Goal: Transaction & Acquisition: Purchase product/service

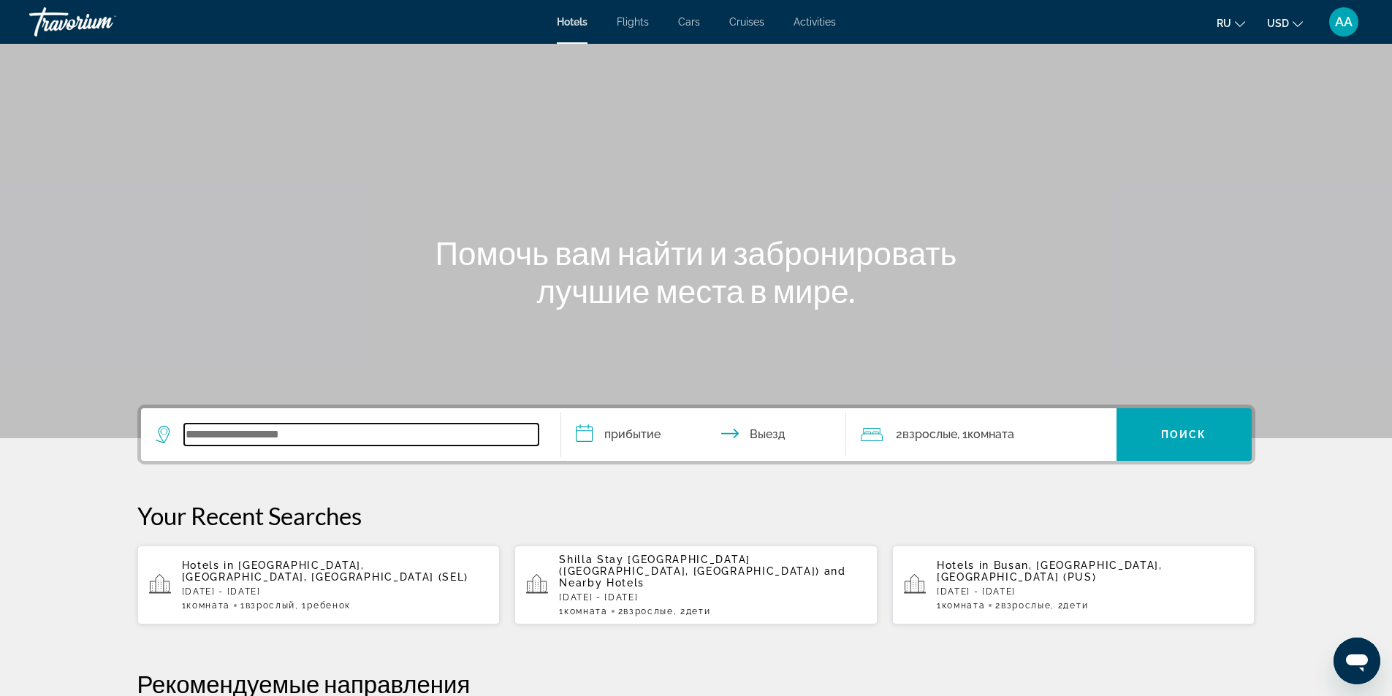
click at [259, 429] on input "Search widget" at bounding box center [361, 435] width 354 height 22
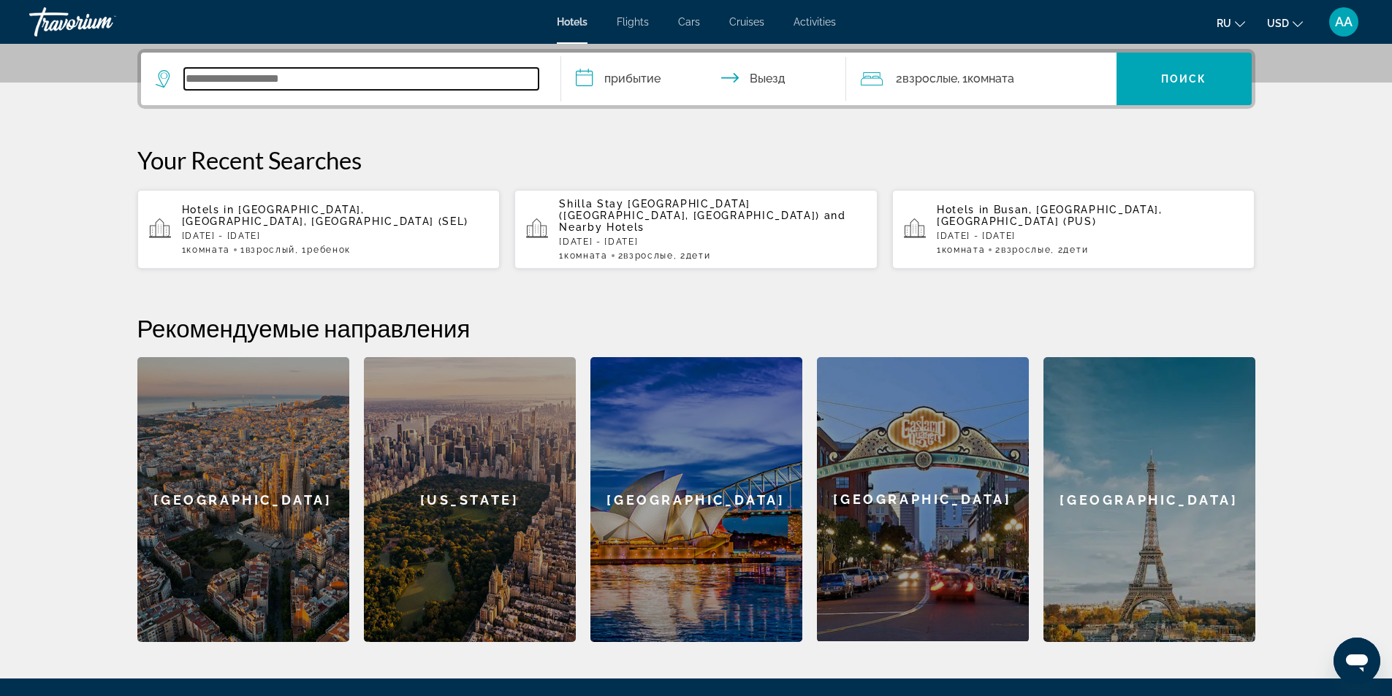
scroll to position [357, 0]
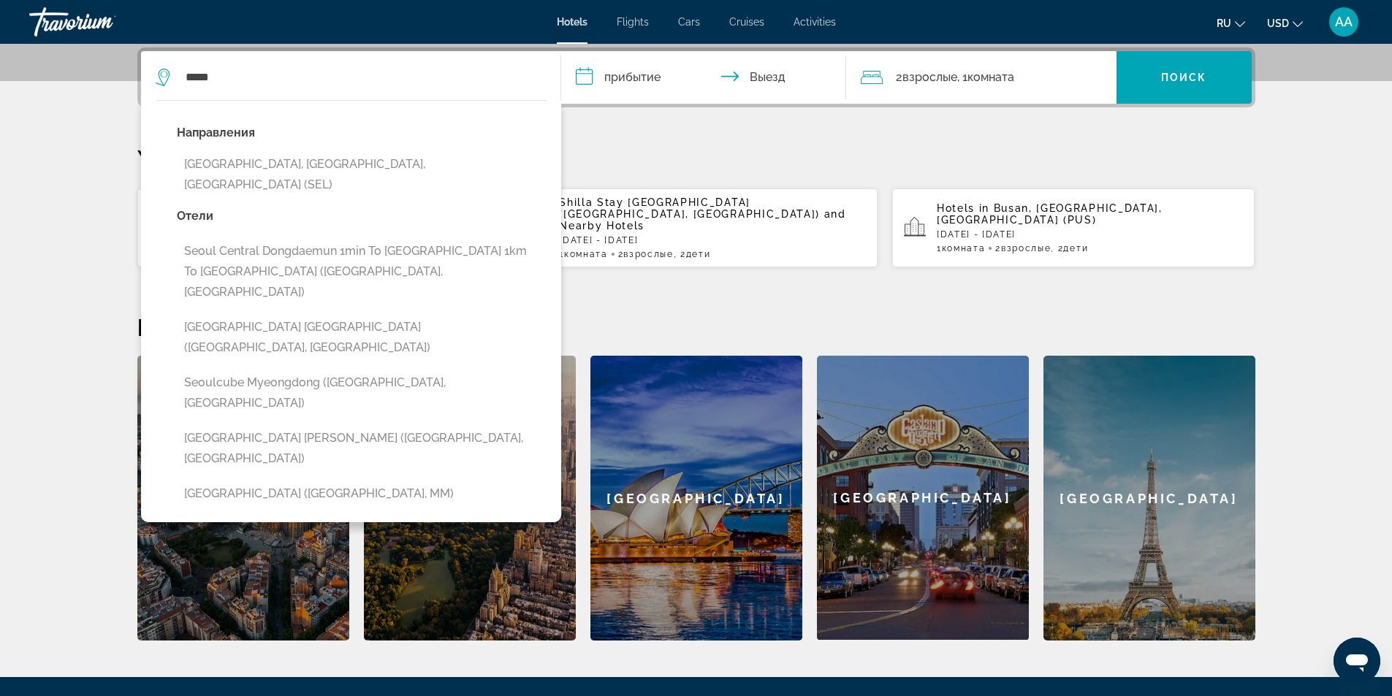
click at [319, 160] on button "[GEOGRAPHIC_DATA], [GEOGRAPHIC_DATA], [GEOGRAPHIC_DATA] (SEL)" at bounding box center [362, 175] width 370 height 48
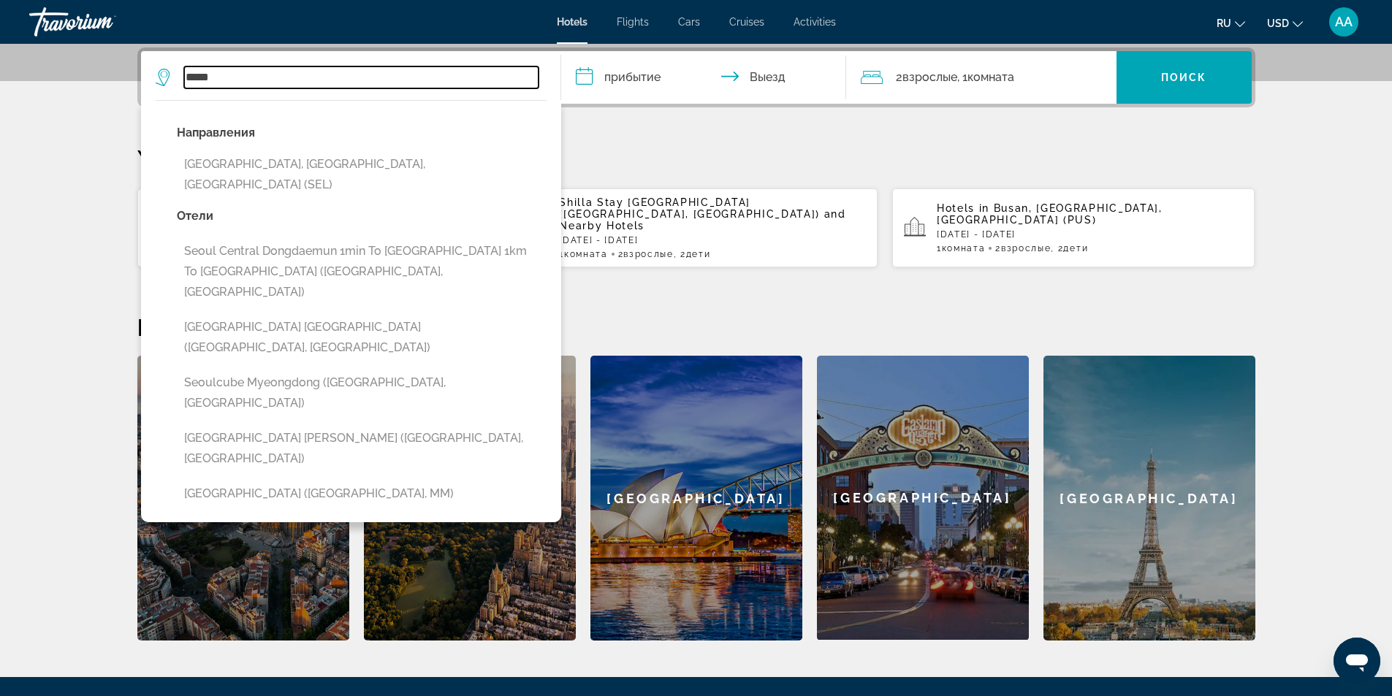
type input "**********"
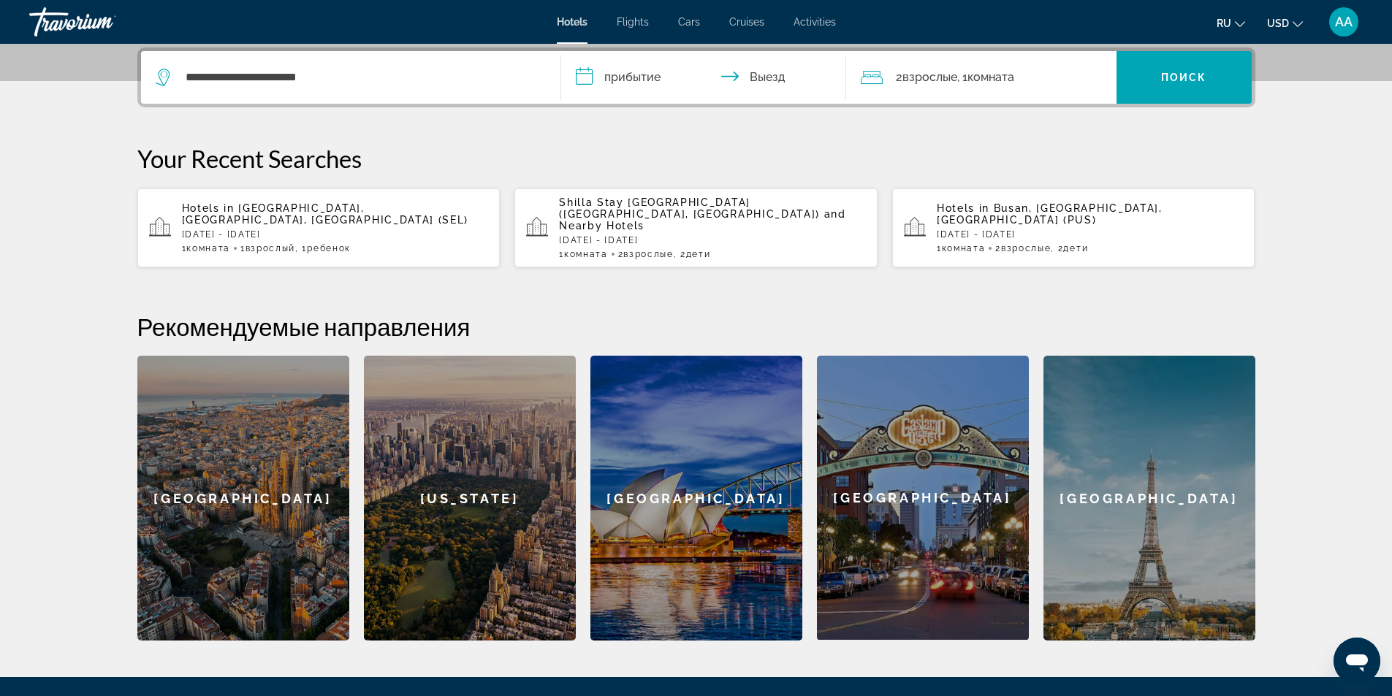
click at [665, 72] on input "**********" at bounding box center [706, 79] width 291 height 57
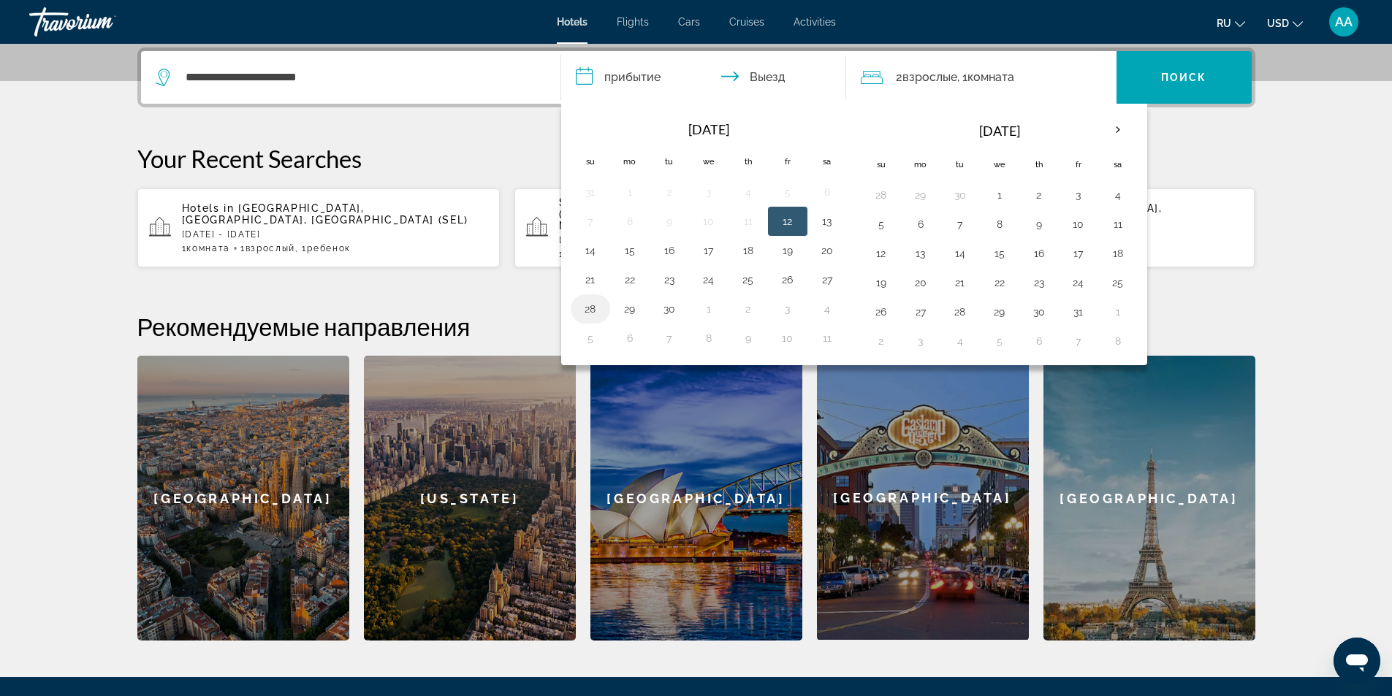
click at [587, 307] on button "28" at bounding box center [590, 309] width 23 height 20
click at [1073, 195] on button "3" at bounding box center [1078, 195] width 23 height 20
type input "**********"
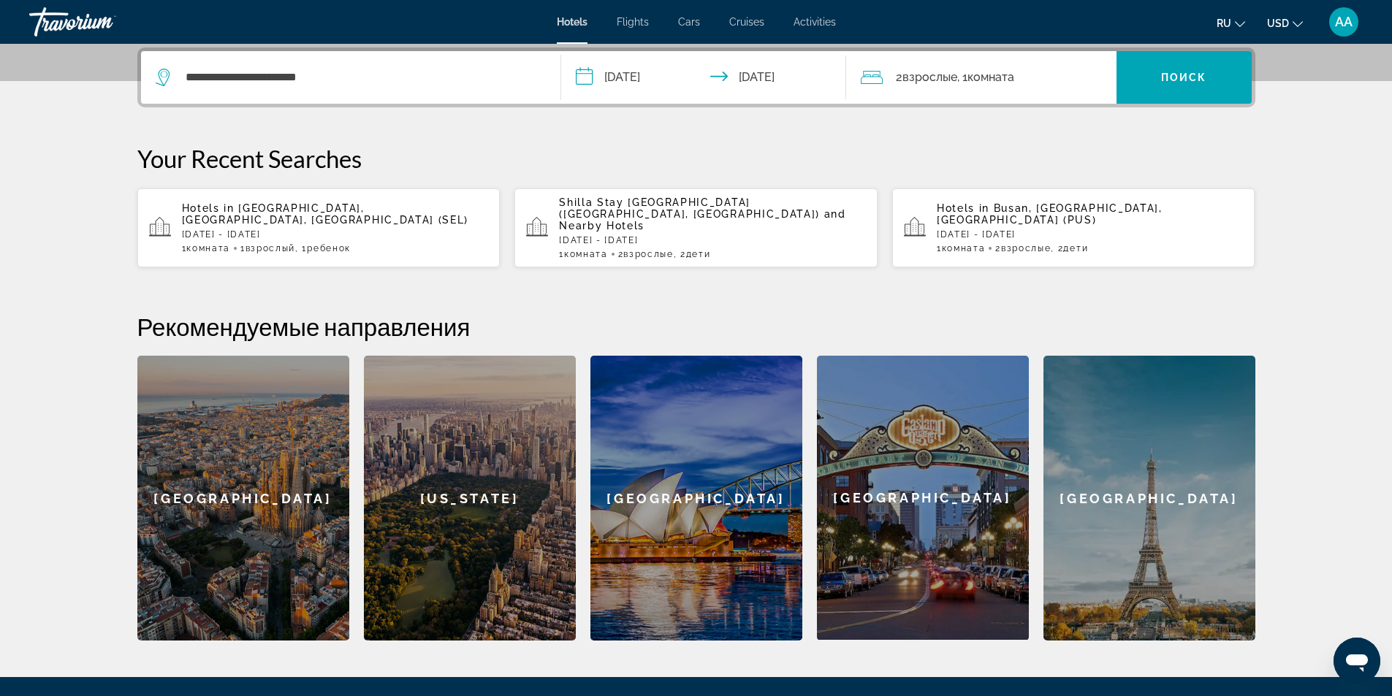
click at [957, 78] on span "Взрослые" at bounding box center [930, 77] width 55 height 14
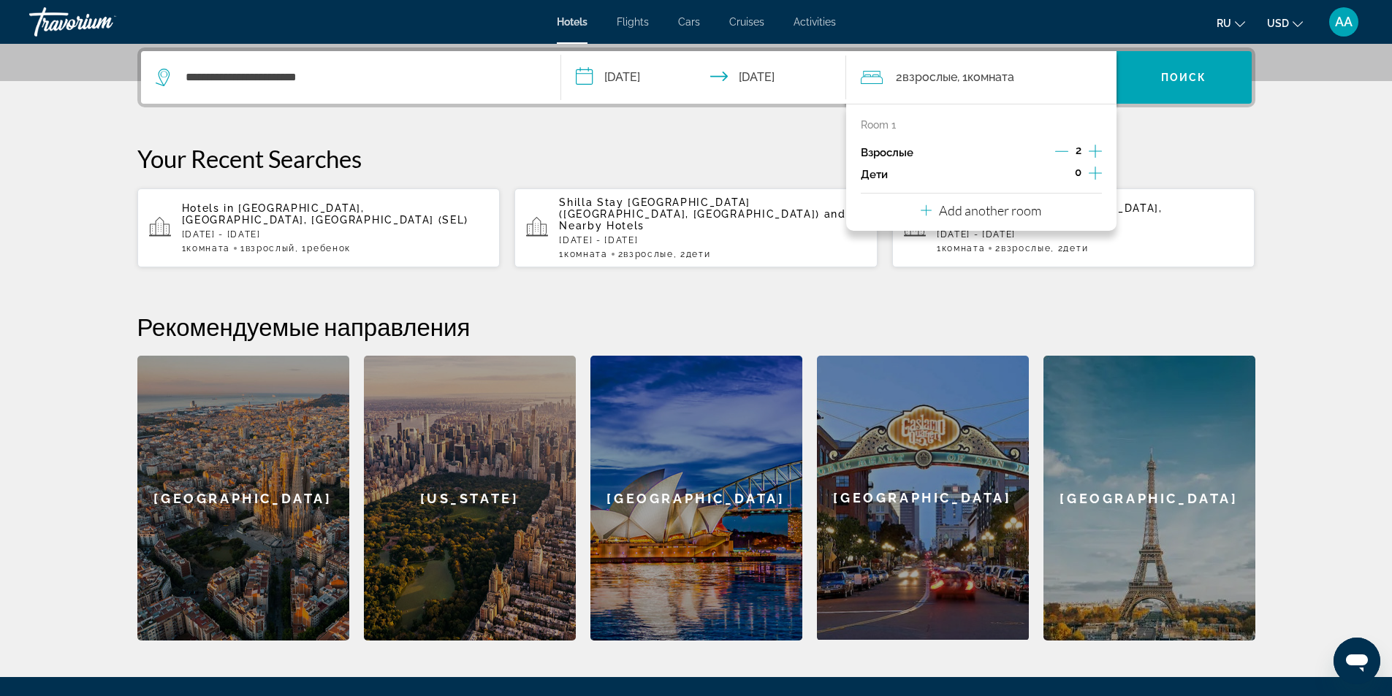
click at [1057, 148] on icon "Decrement adults" at bounding box center [1061, 151] width 13 height 13
click at [1097, 174] on icon "Increment children" at bounding box center [1095, 173] width 13 height 18
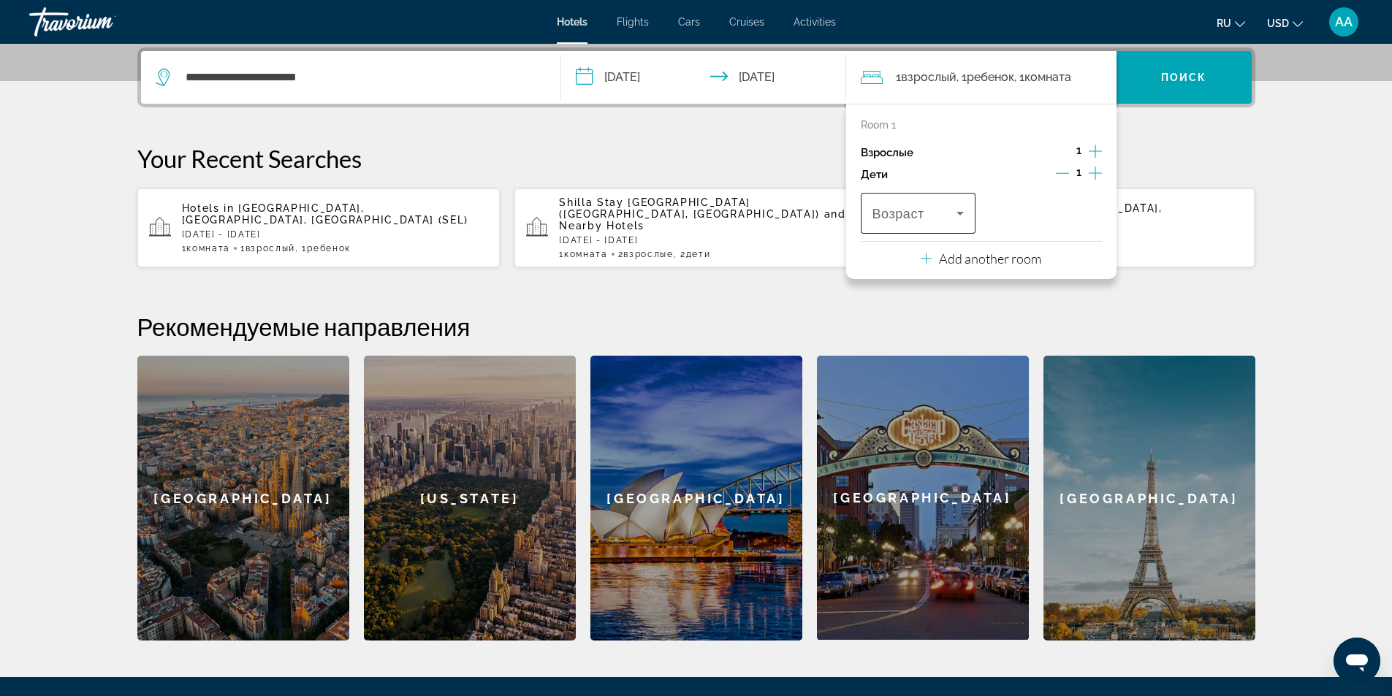
click at [961, 211] on icon "Travelers: 1 adult, 1 child" at bounding box center [961, 214] width 18 height 18
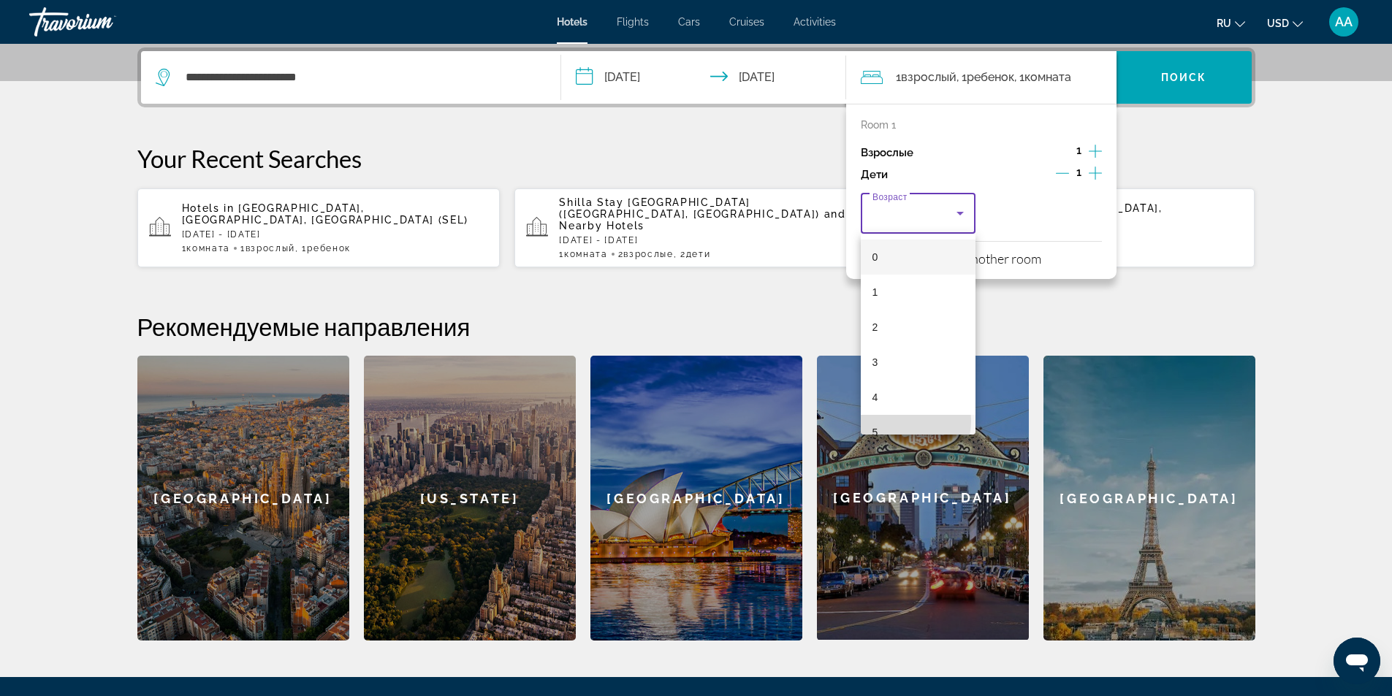
click at [900, 421] on mat-option "5" at bounding box center [918, 432] width 115 height 35
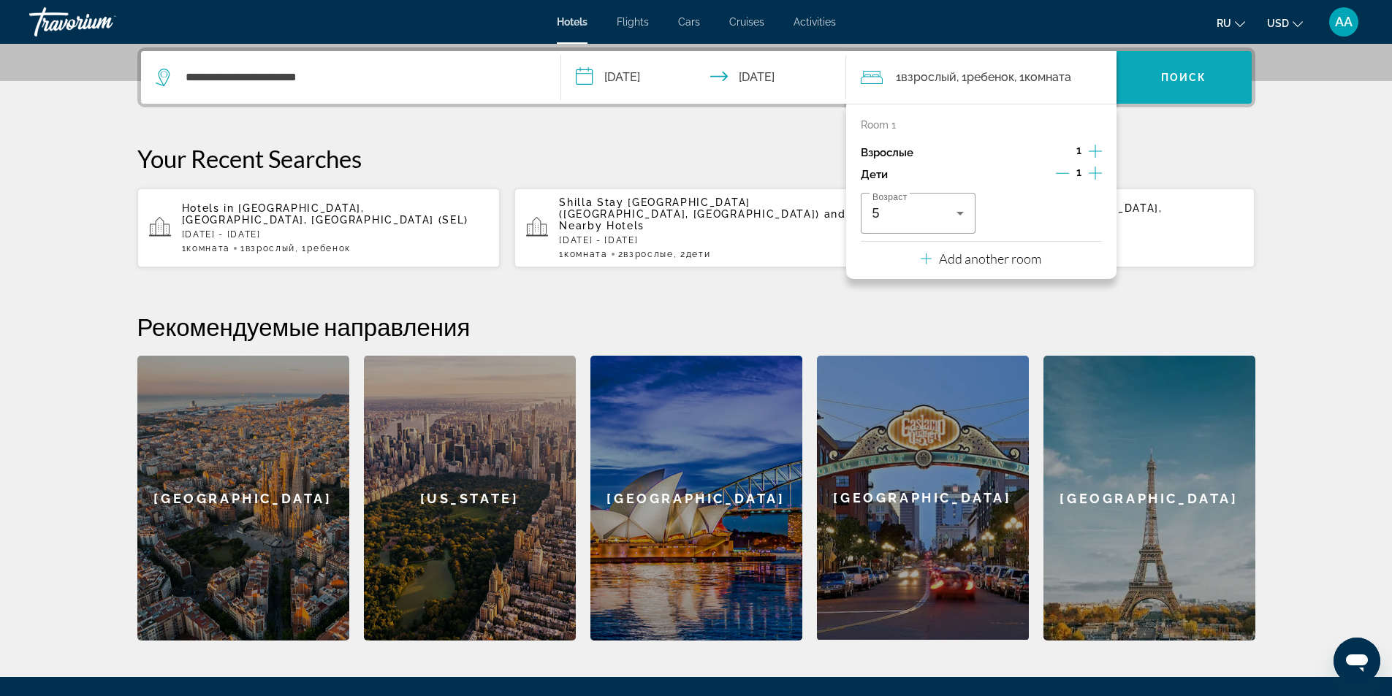
click at [1201, 67] on span "Search widget" at bounding box center [1184, 77] width 135 height 35
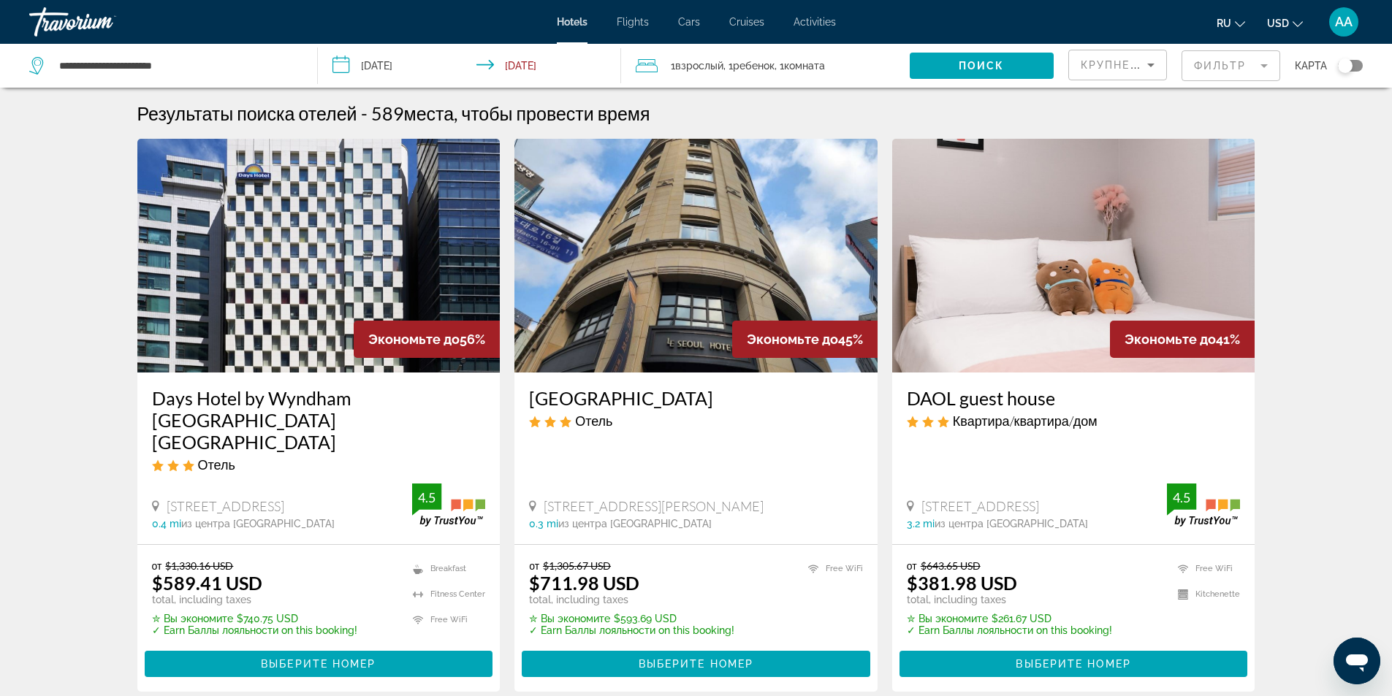
click at [1237, 57] on mat-form-field "Фильтр" at bounding box center [1231, 65] width 99 height 31
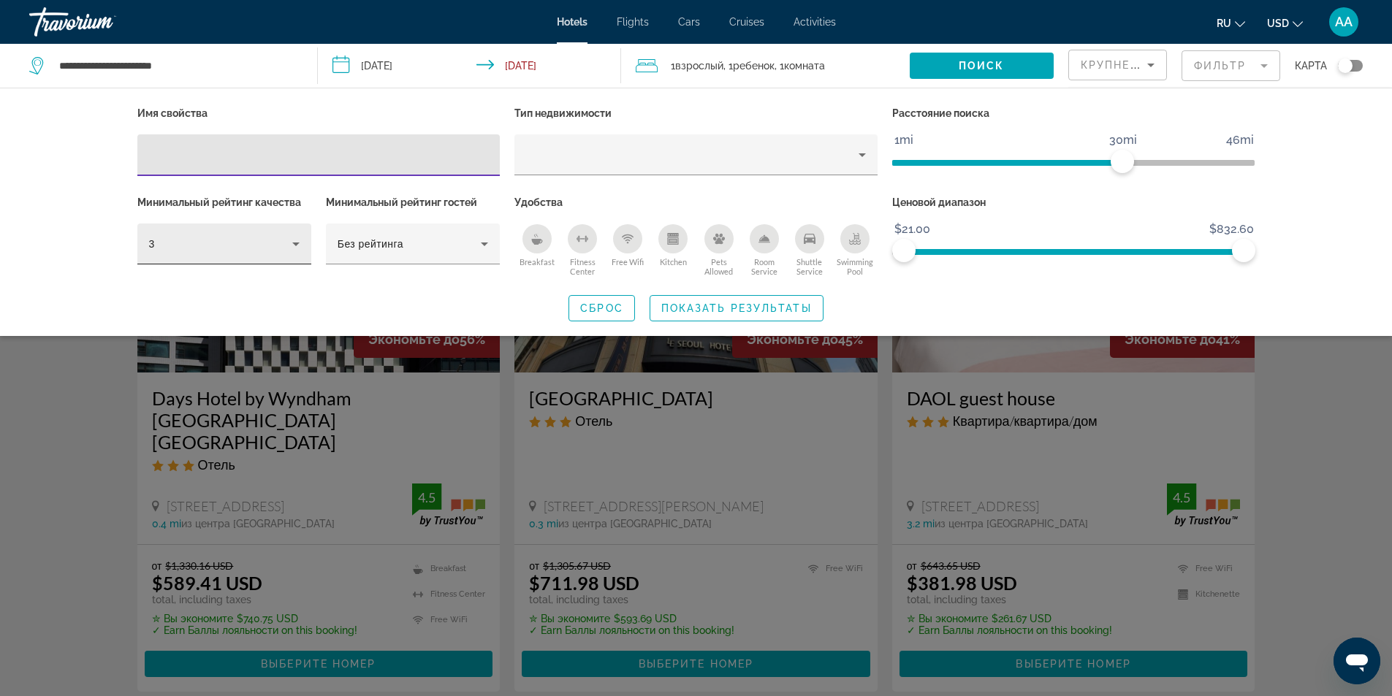
click at [232, 243] on div "3" at bounding box center [220, 244] width 143 height 18
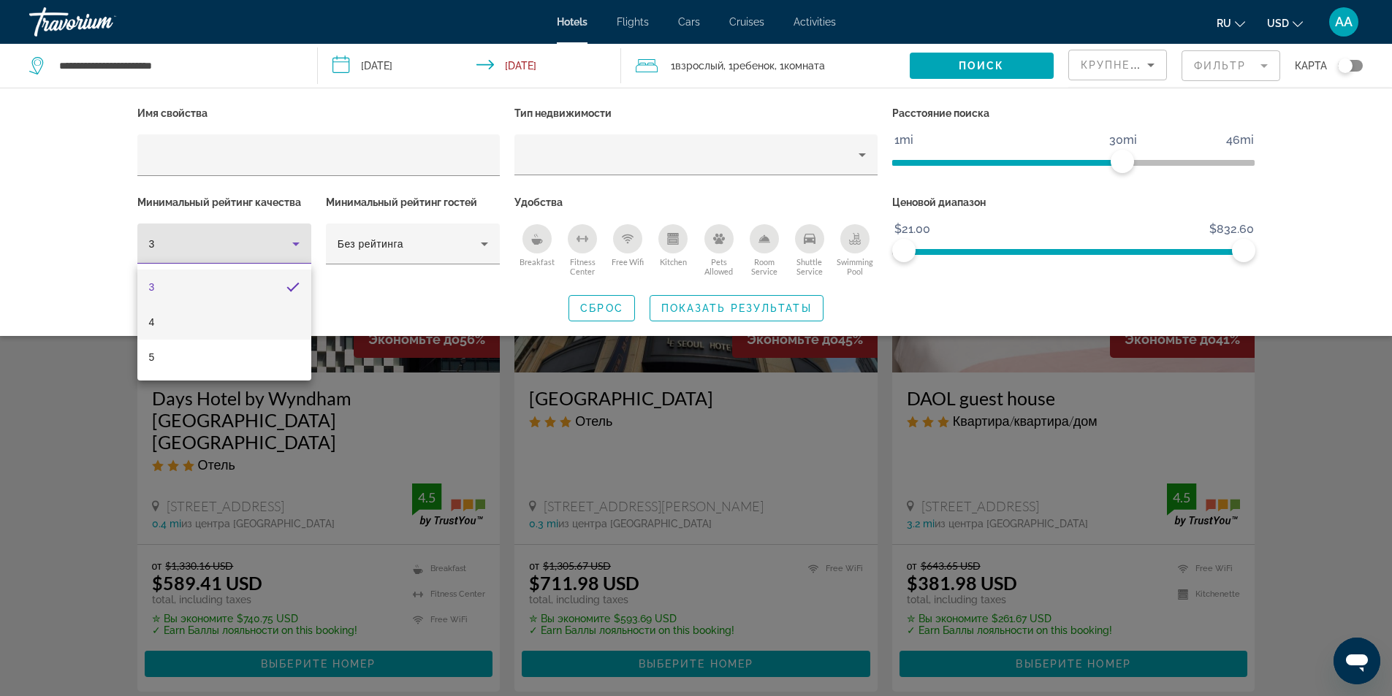
click at [221, 327] on mat-option "4" at bounding box center [224, 322] width 174 height 35
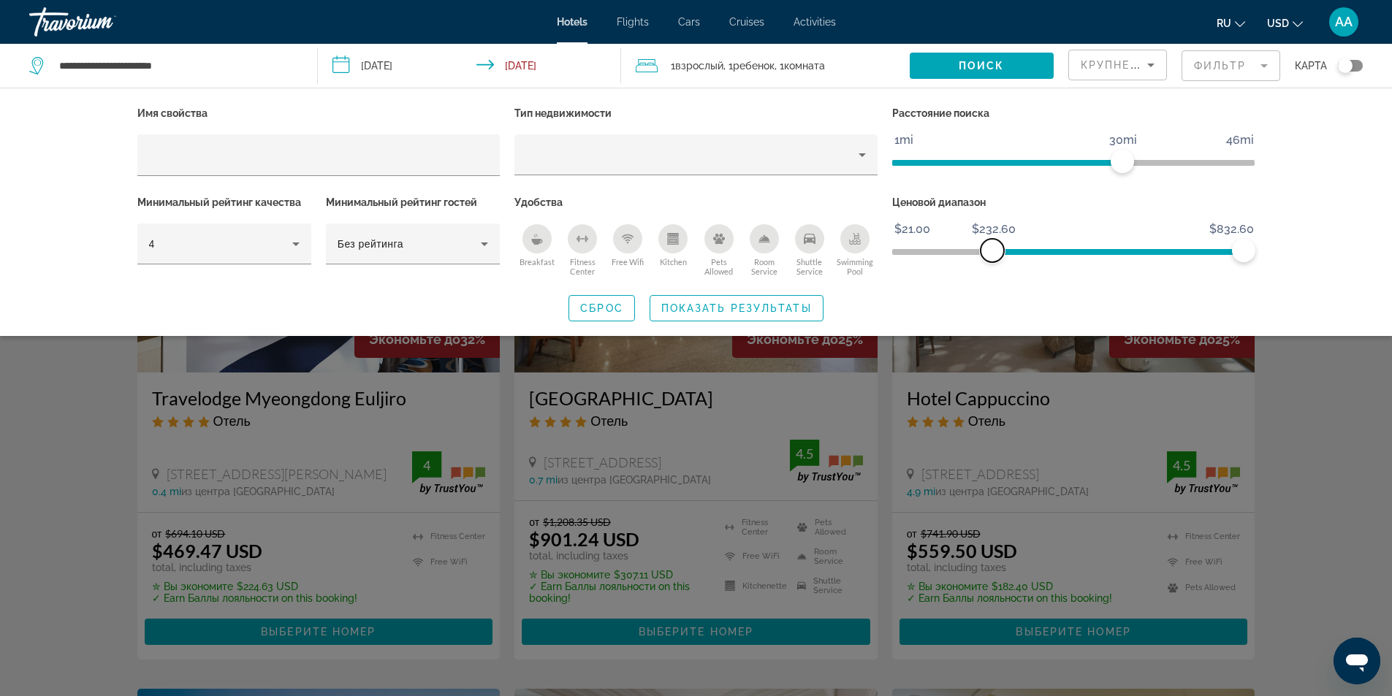
drag, startPoint x: 904, startPoint y: 249, endPoint x: 992, endPoint y: 259, distance: 89.0
click at [992, 259] on span "ngx-slider" at bounding box center [992, 250] width 23 height 23
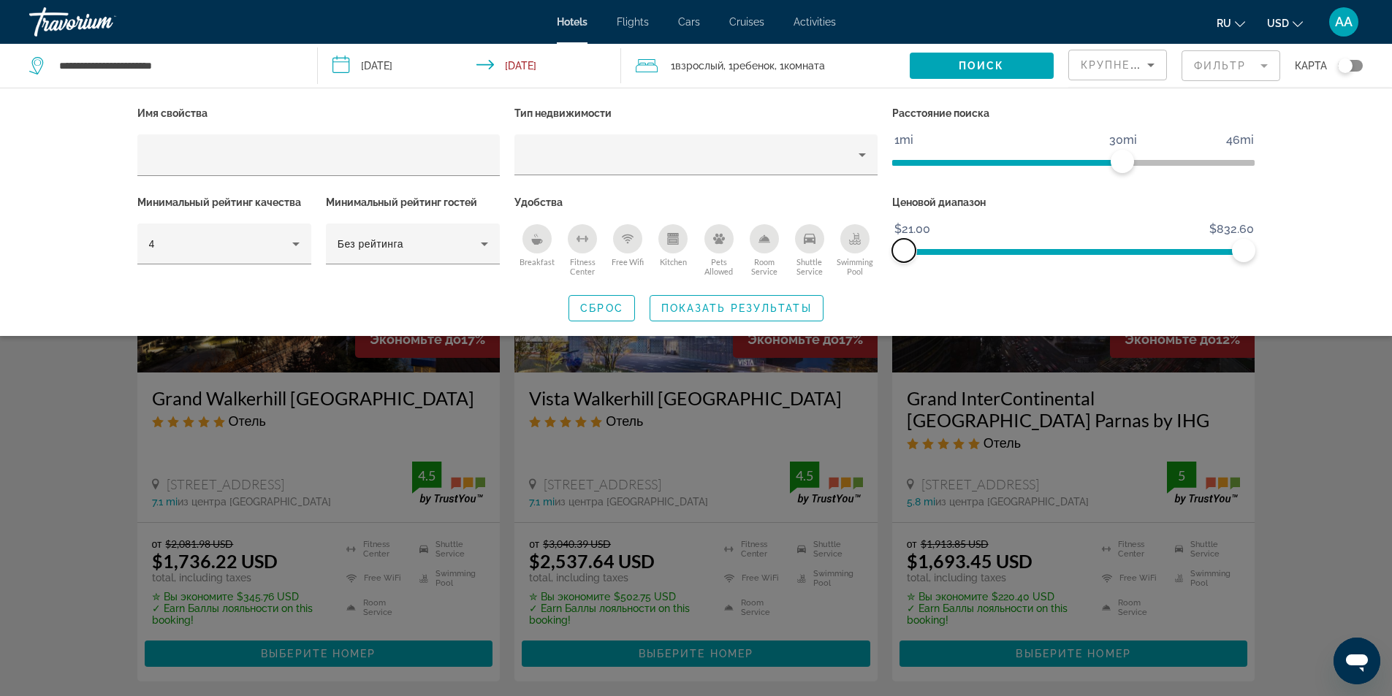
drag, startPoint x: 992, startPoint y: 246, endPoint x: 890, endPoint y: 257, distance: 102.1
click at [890, 257] on div "Ценовой диапазон $21.00 $832.60 $21.00 $832.60" at bounding box center [1074, 236] width 378 height 88
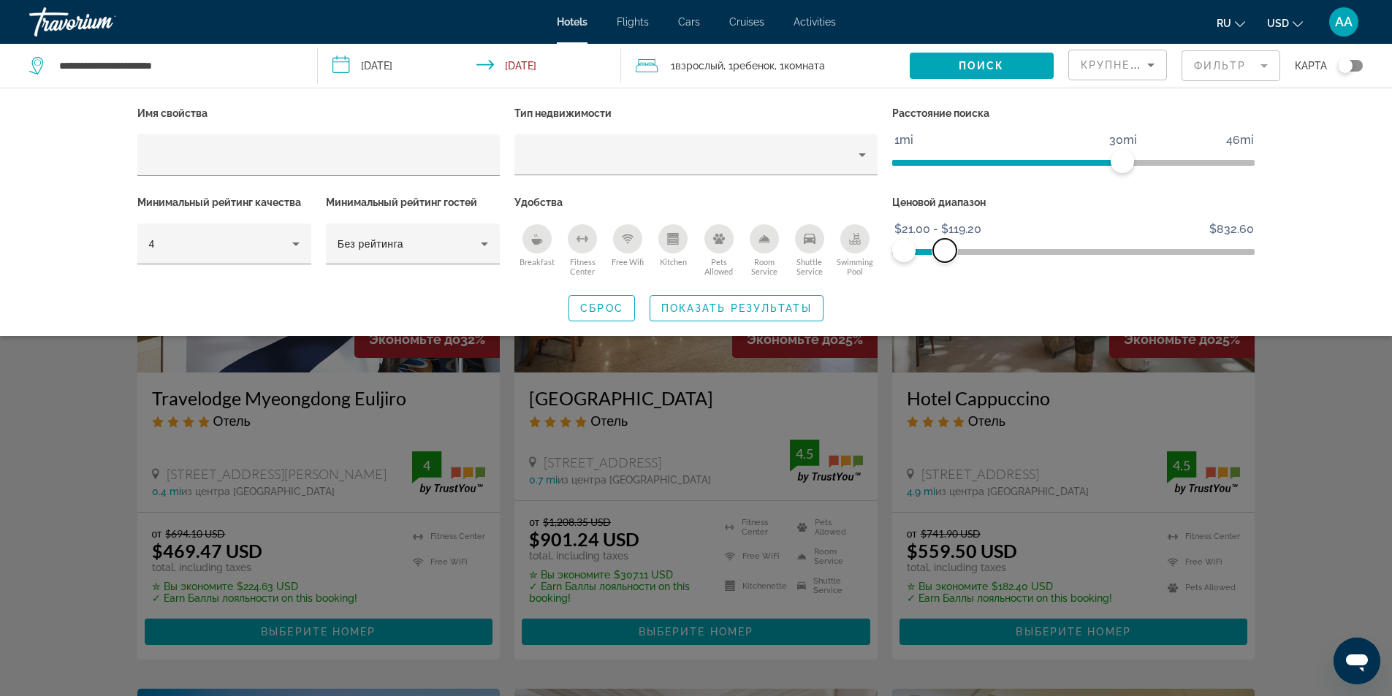
drag, startPoint x: 1240, startPoint y: 248, endPoint x: 945, endPoint y: 275, distance: 296.4
click at [945, 275] on div "Ценовой диапазон $21.00 $832.60 $21.00 $119.20 $21.00 - $119.20" at bounding box center [1074, 236] width 378 height 88
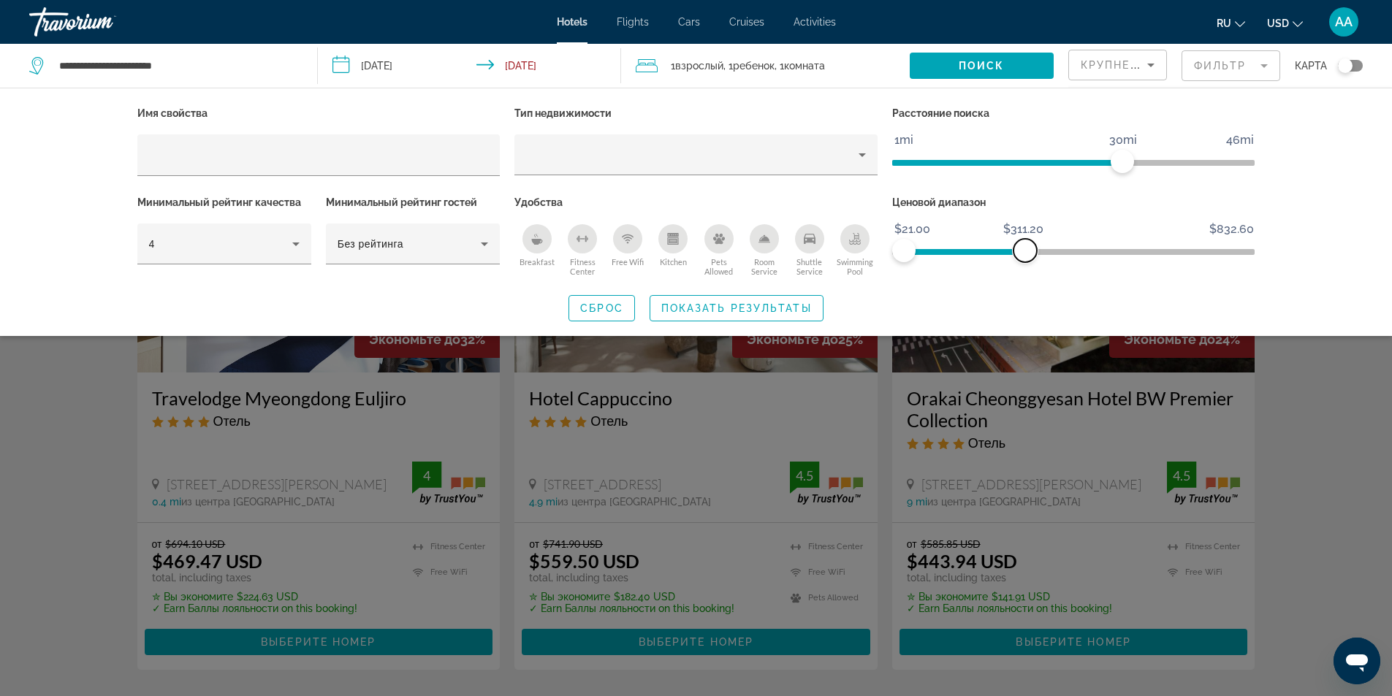
drag, startPoint x: 947, startPoint y: 255, endPoint x: 1025, endPoint y: 258, distance: 78.3
click at [1025, 258] on span "ngx-slider-max" at bounding box center [1025, 250] width 23 height 23
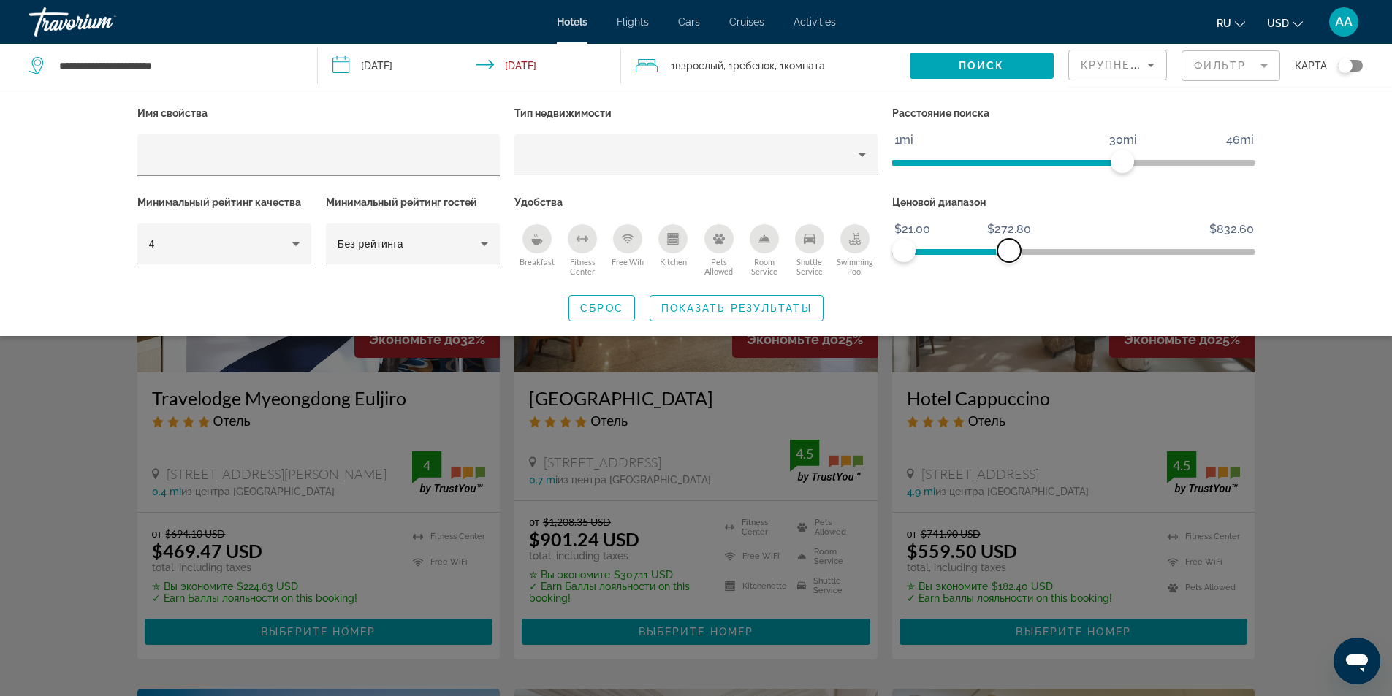
drag, startPoint x: 1022, startPoint y: 249, endPoint x: 1009, endPoint y: 251, distance: 13.2
click at [1009, 251] on span "ngx-slider-max" at bounding box center [1009, 250] width 23 height 23
click at [751, 303] on span "Показать результаты" at bounding box center [736, 309] width 151 height 12
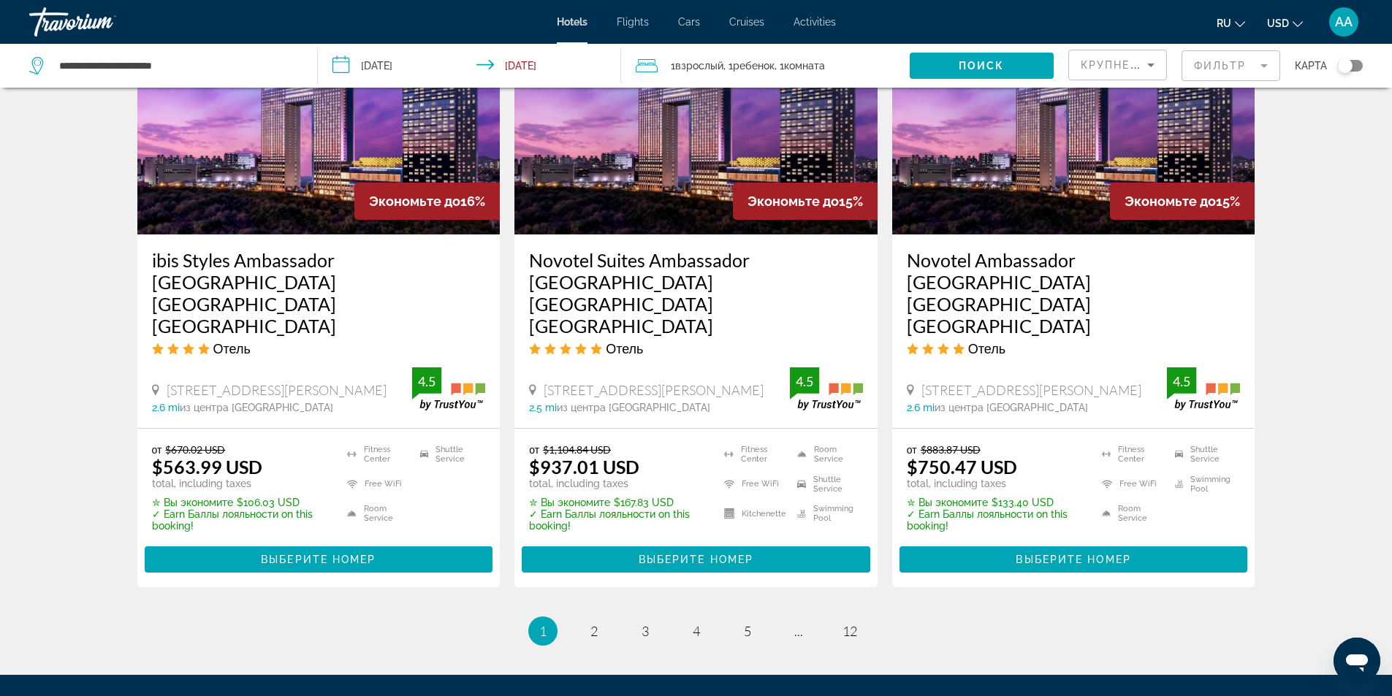
scroll to position [1937, 0]
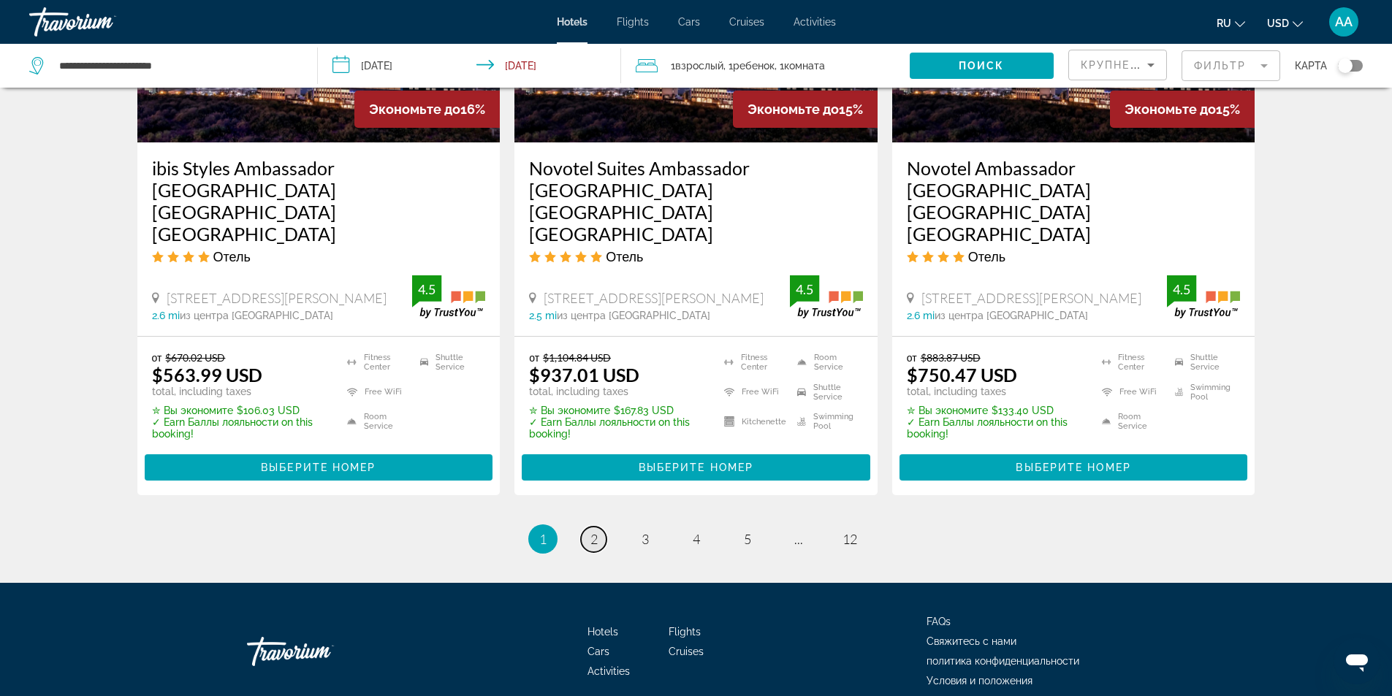
click at [595, 531] on span "2" at bounding box center [594, 539] width 7 height 16
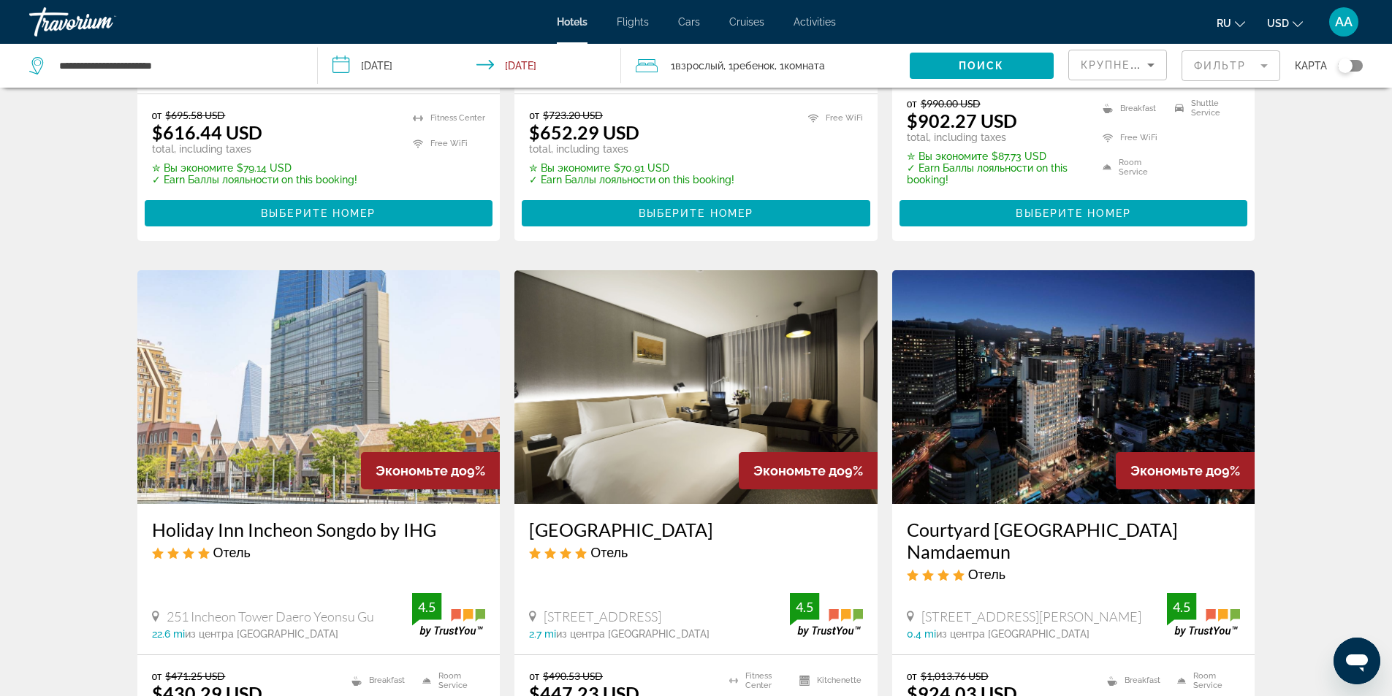
scroll to position [1900, 0]
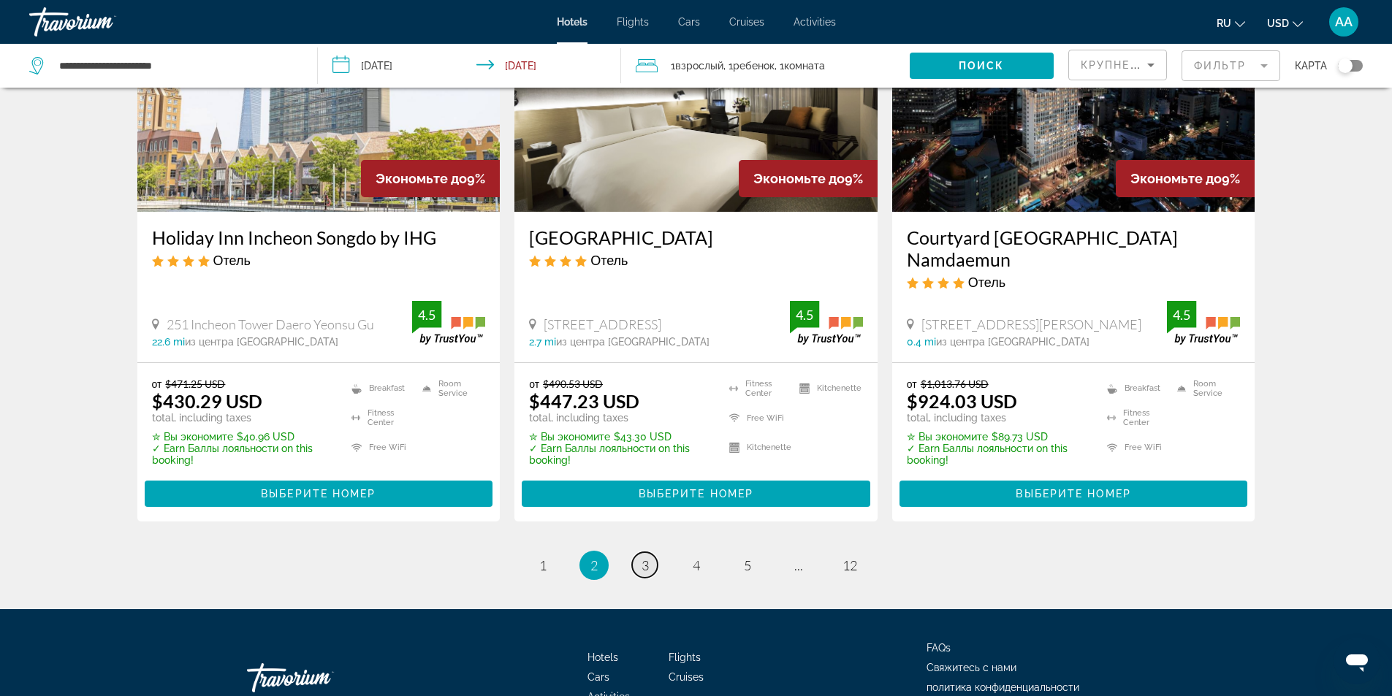
click at [647, 558] on span "3" at bounding box center [645, 566] width 7 height 16
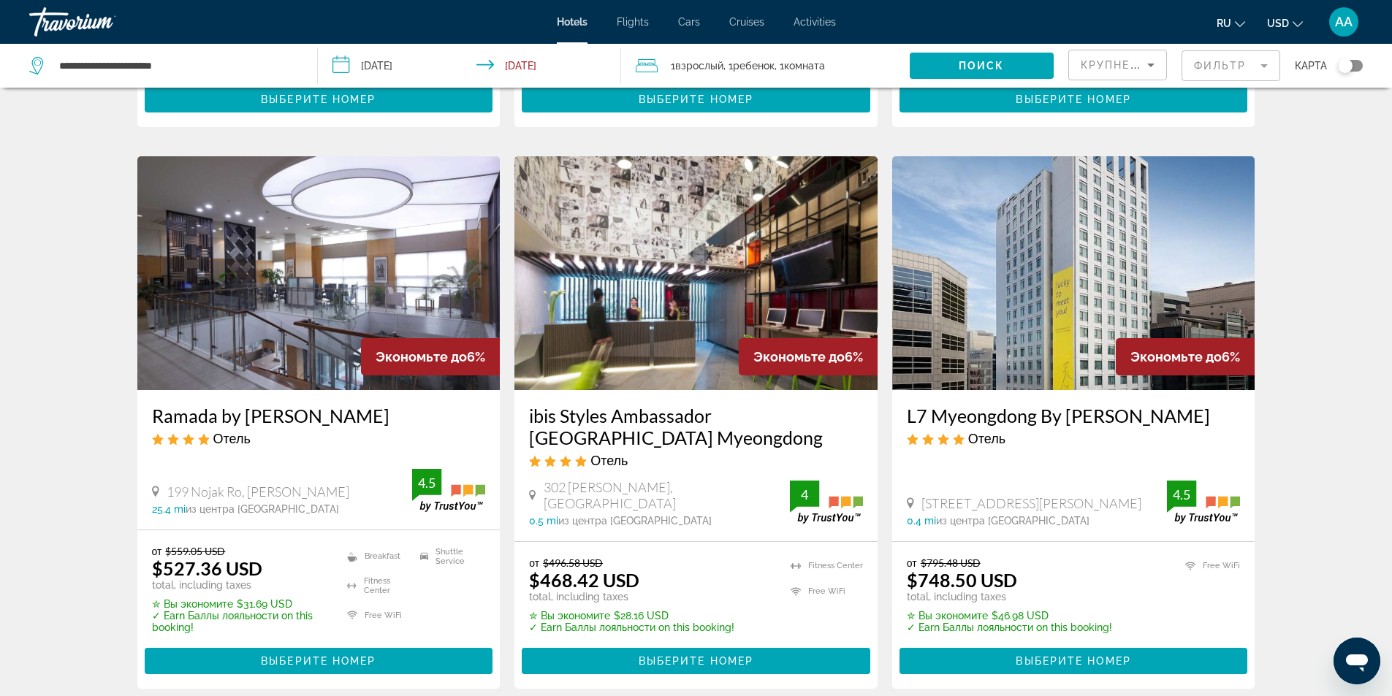
scroll to position [1827, 0]
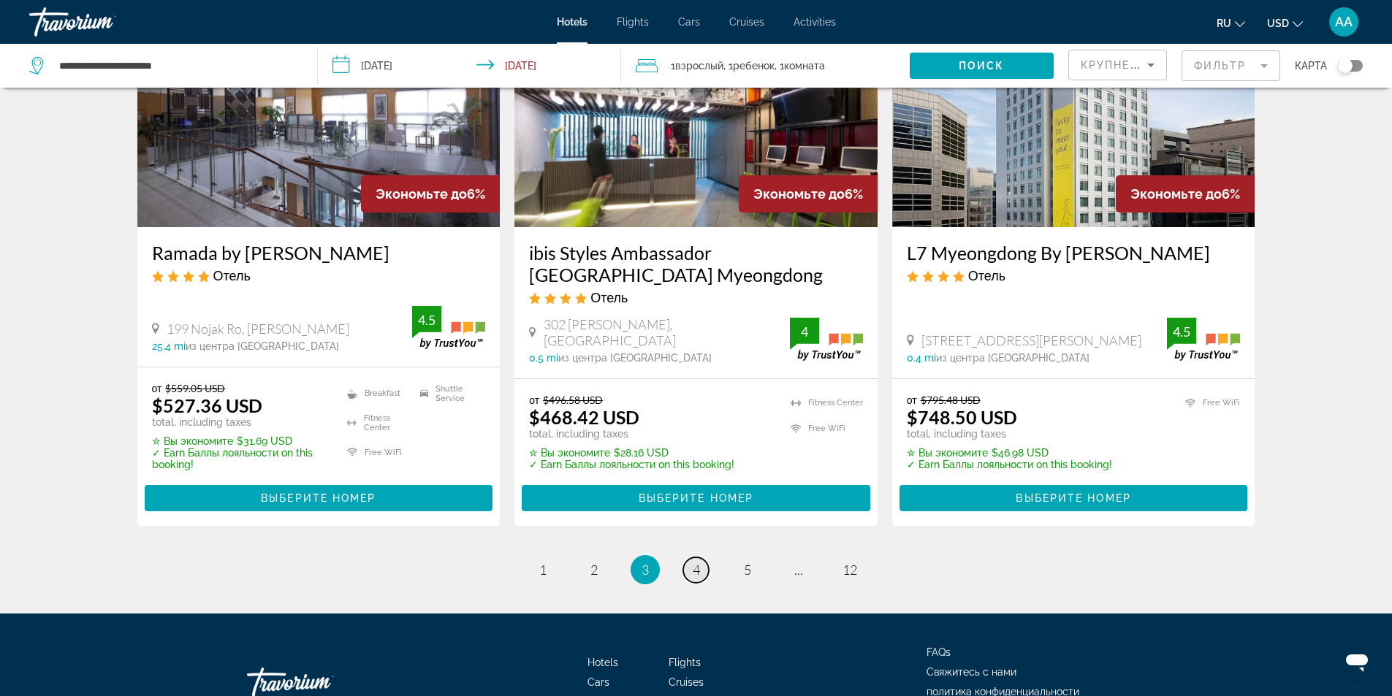
click at [689, 558] on link "page 4" at bounding box center [696, 571] width 26 height 26
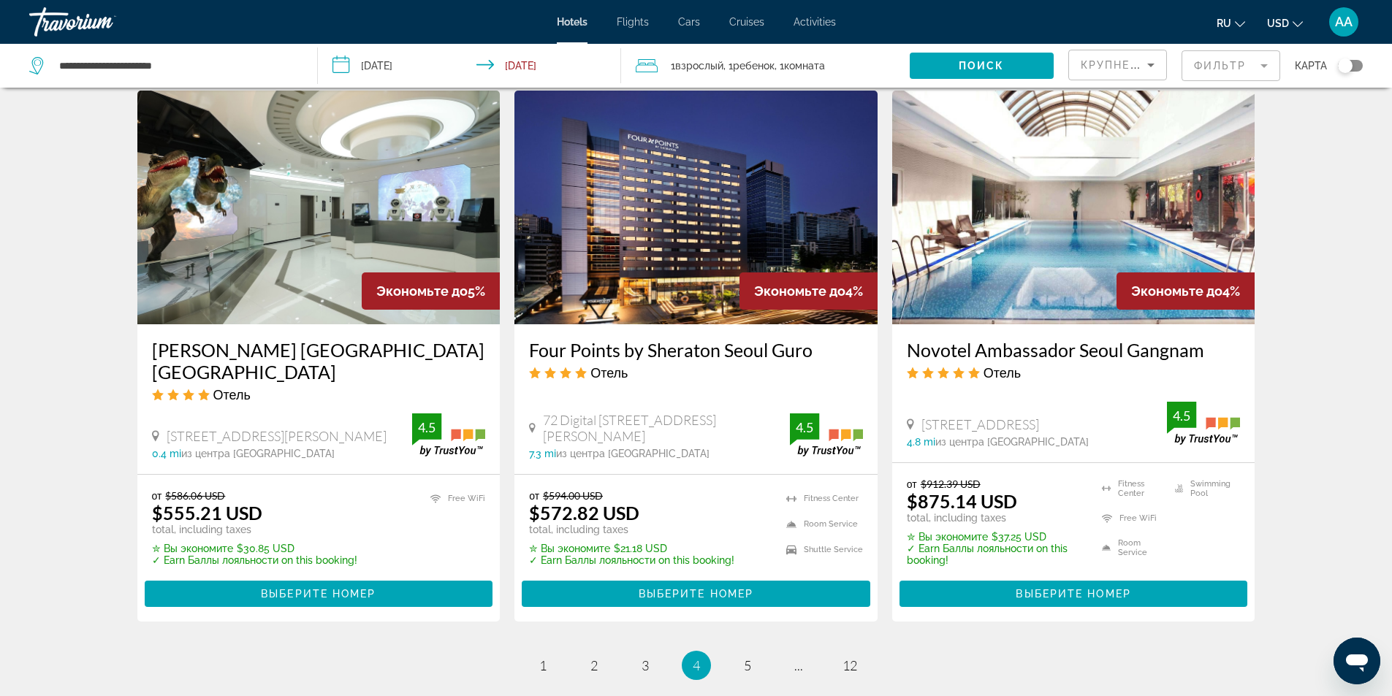
scroll to position [1827, 0]
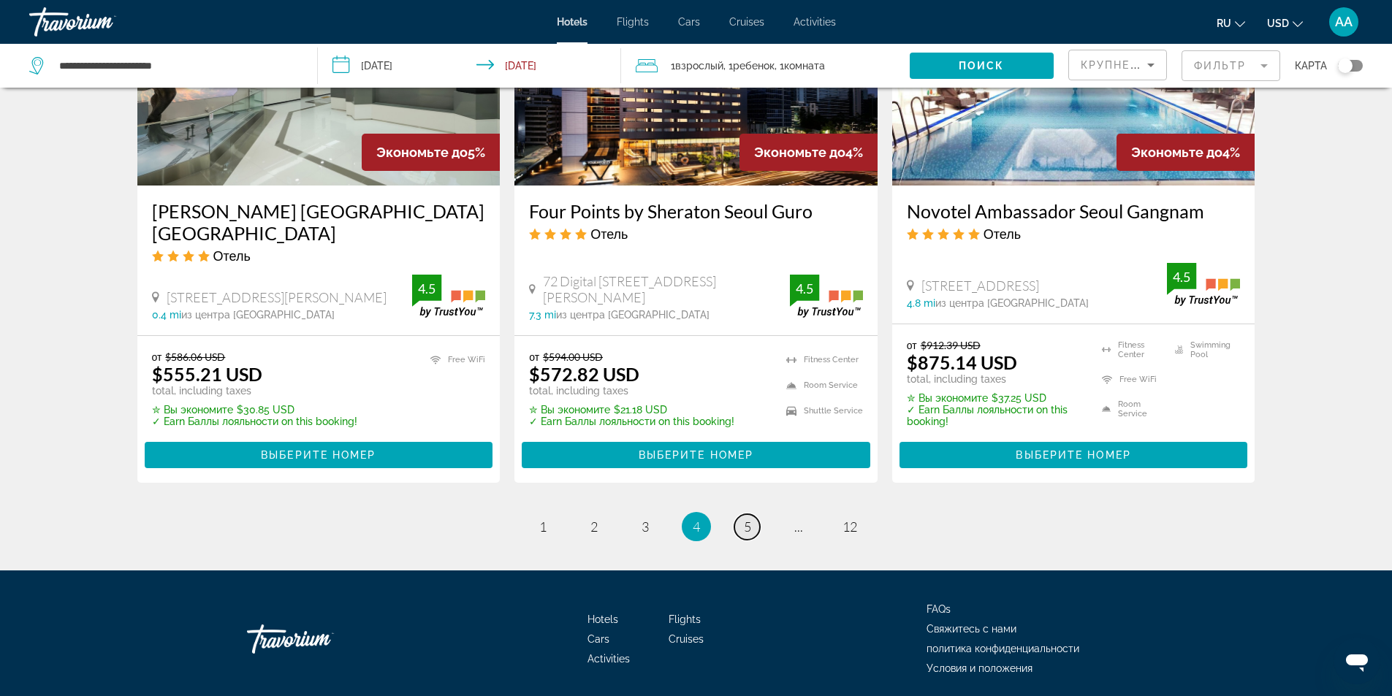
click at [737, 515] on link "page 5" at bounding box center [747, 528] width 26 height 26
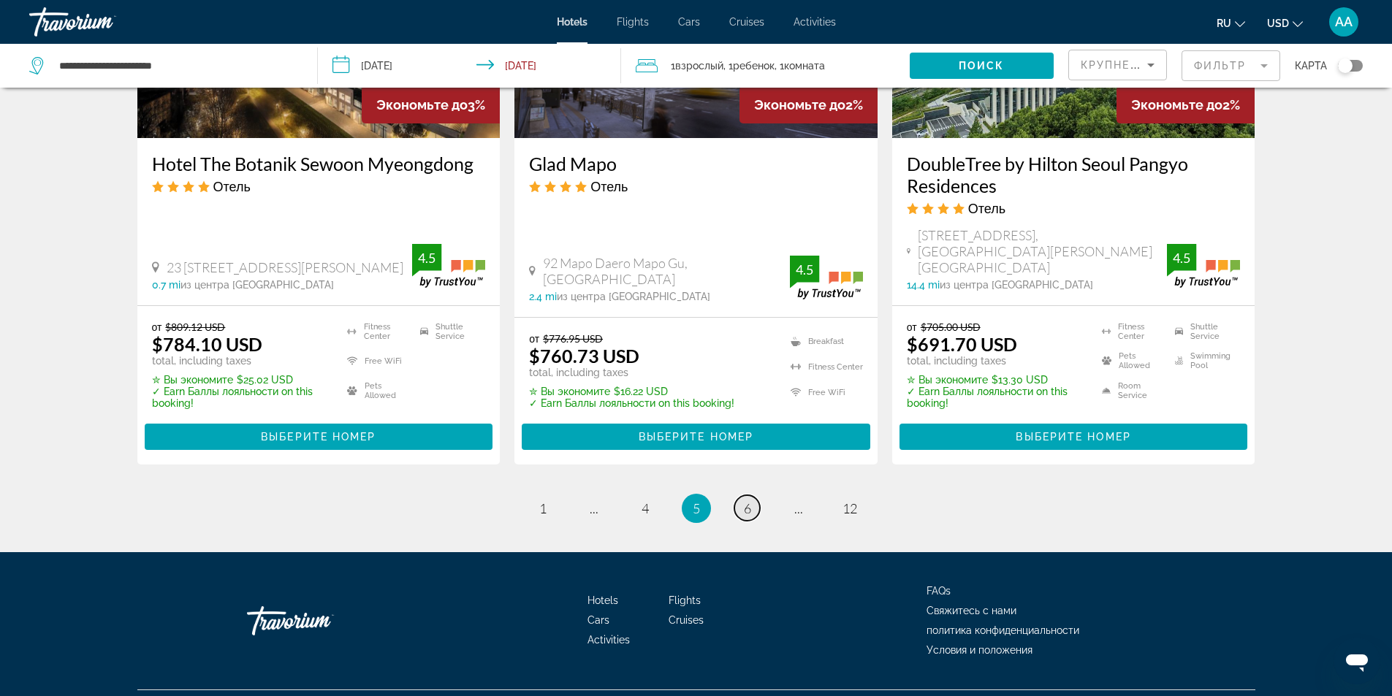
scroll to position [1900, 0]
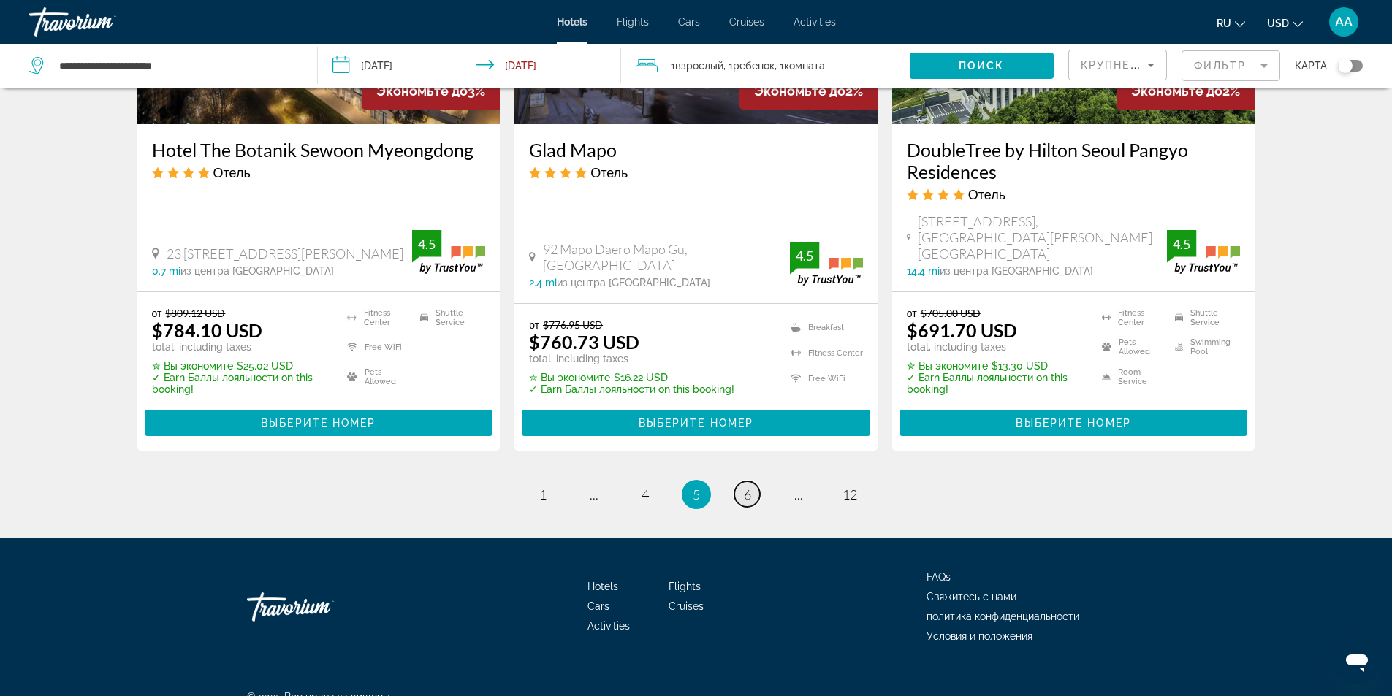
click at [740, 482] on link "page 6" at bounding box center [747, 495] width 26 height 26
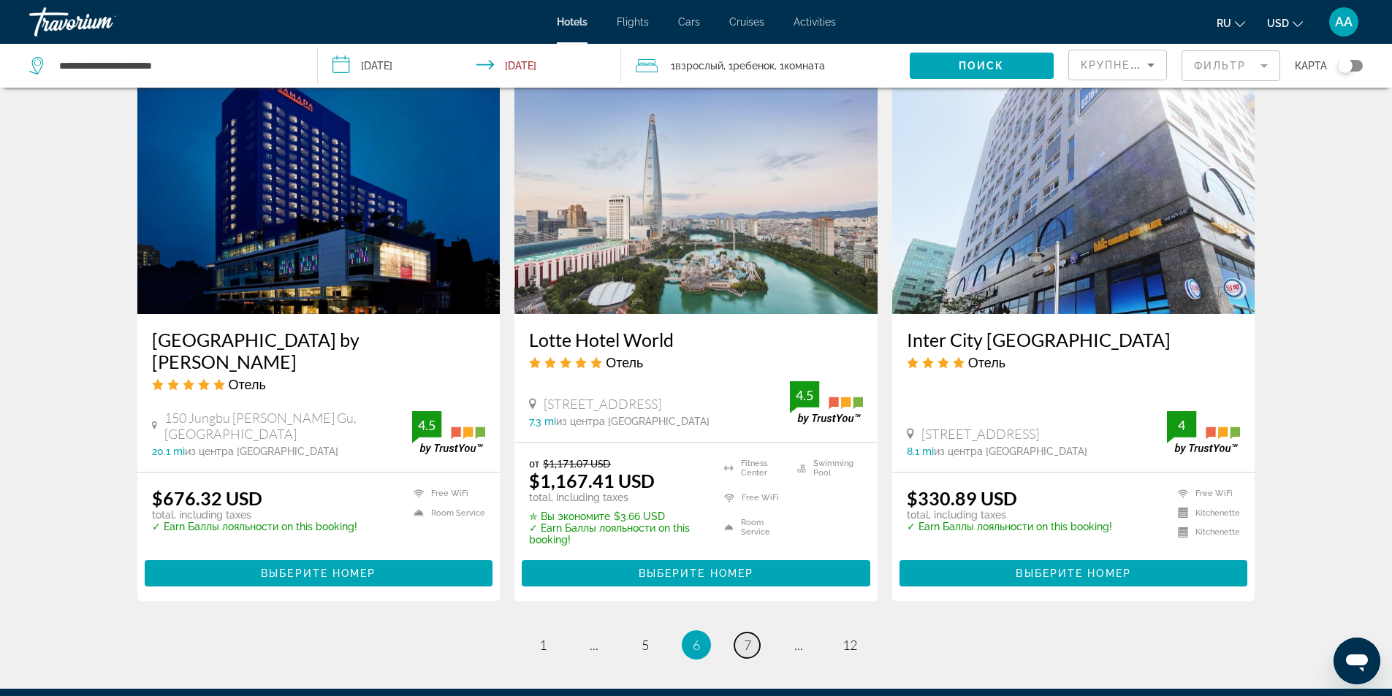
scroll to position [1872, 0]
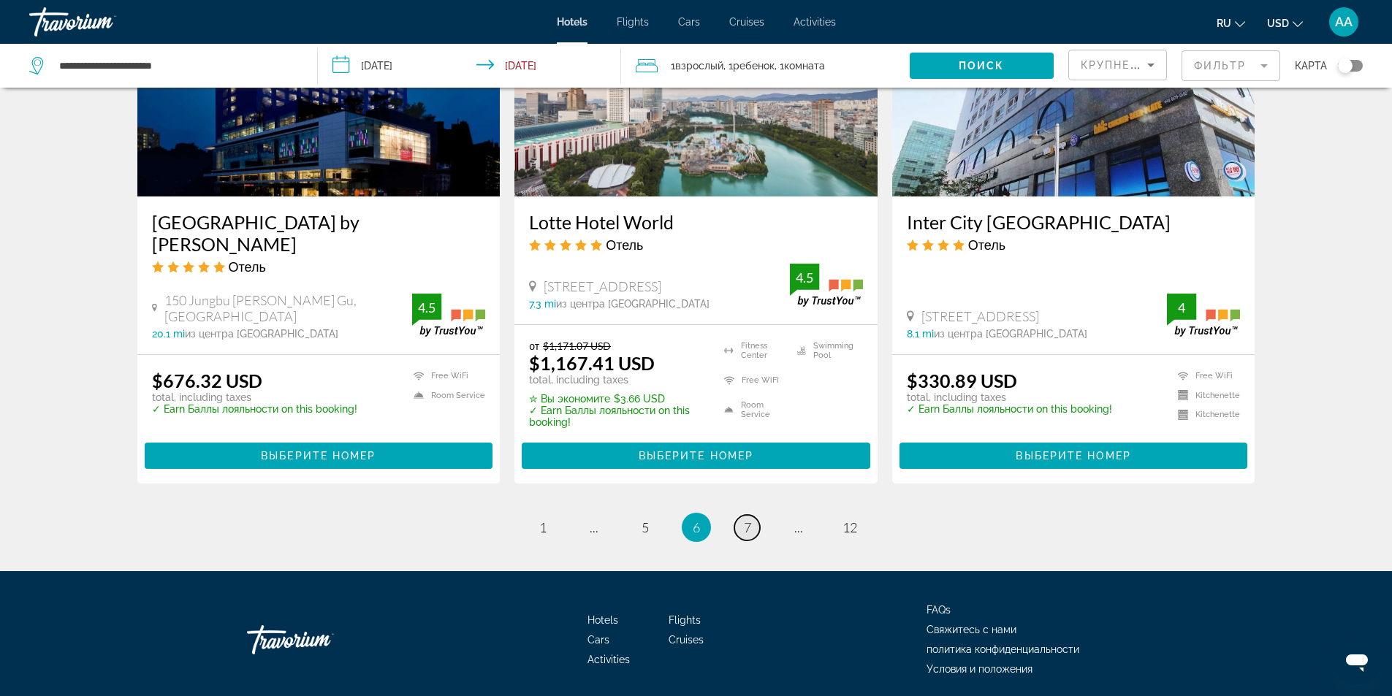
click at [740, 515] on link "page 7" at bounding box center [747, 528] width 26 height 26
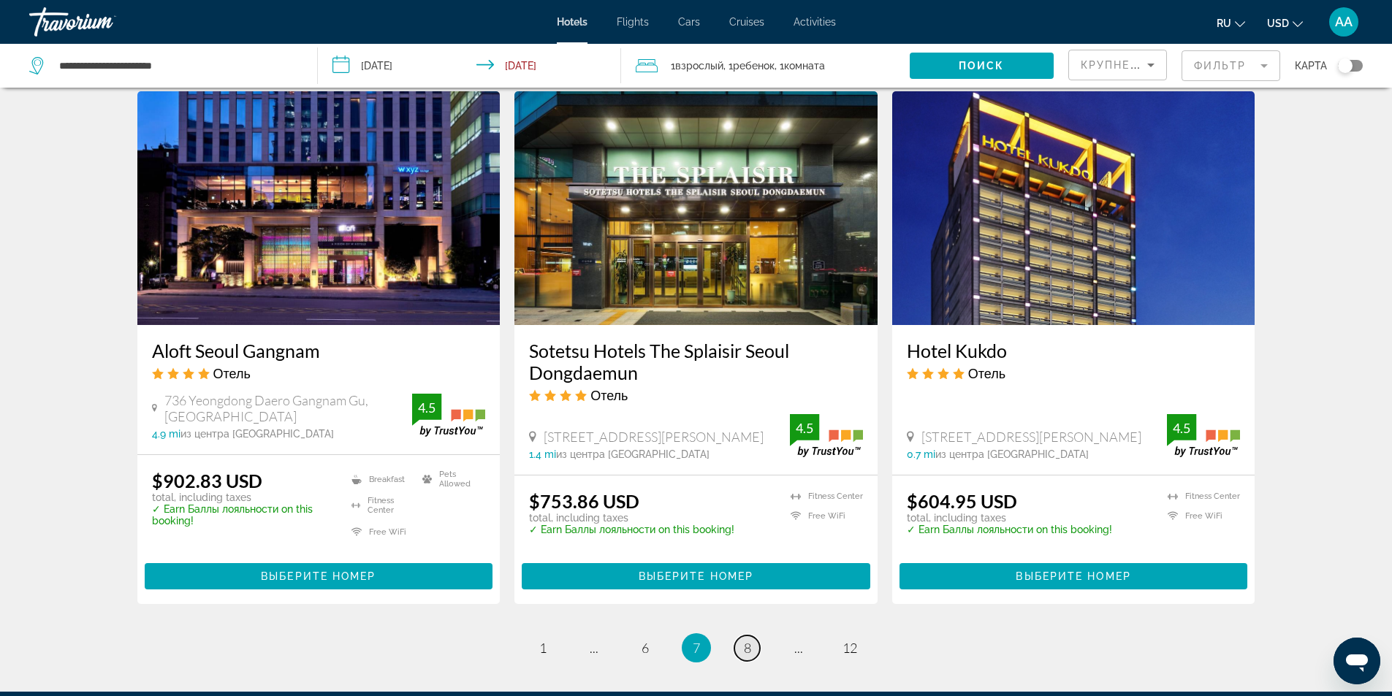
scroll to position [1847, 0]
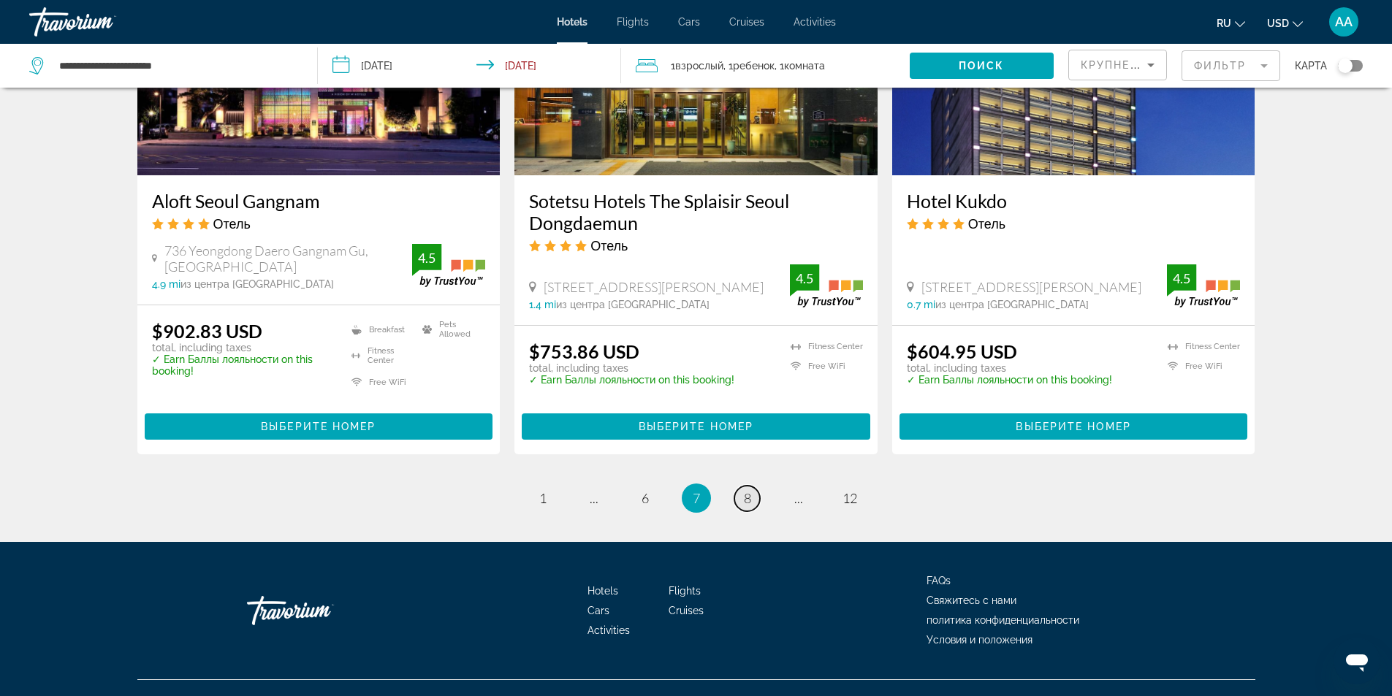
click at [743, 486] on link "page 8" at bounding box center [747, 499] width 26 height 26
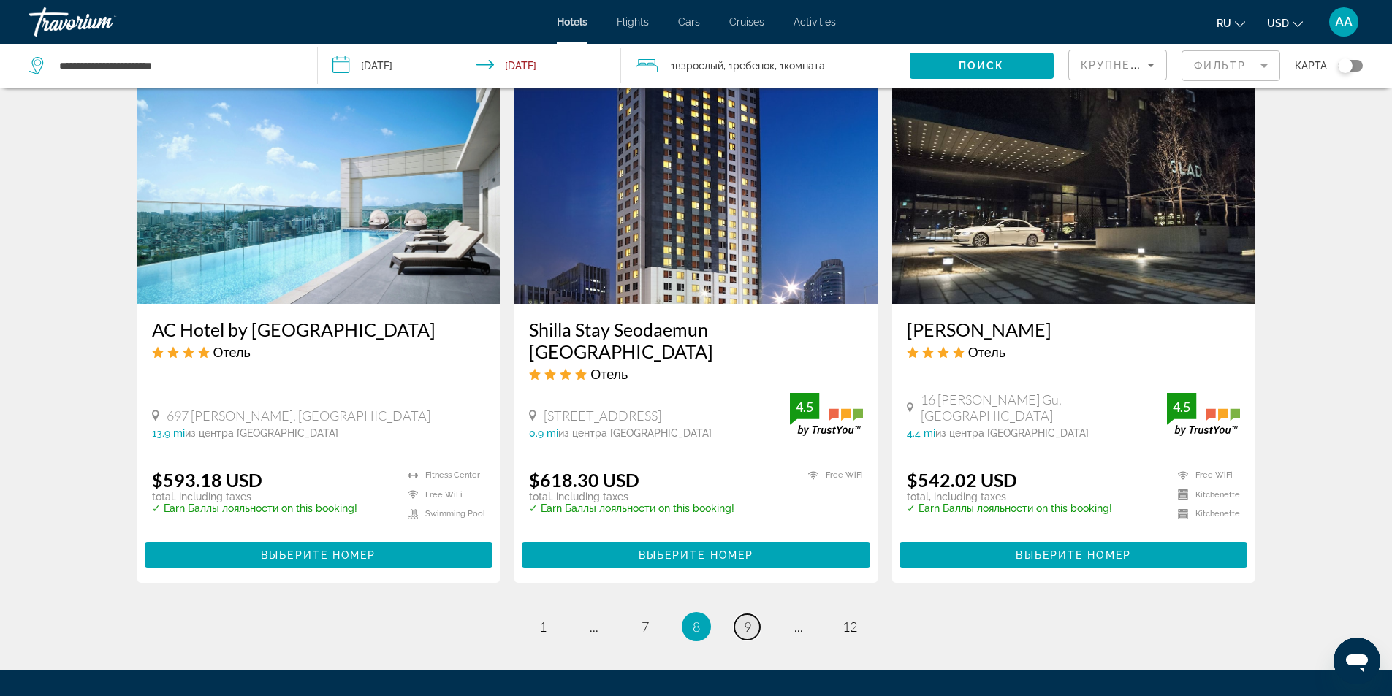
scroll to position [1826, 0]
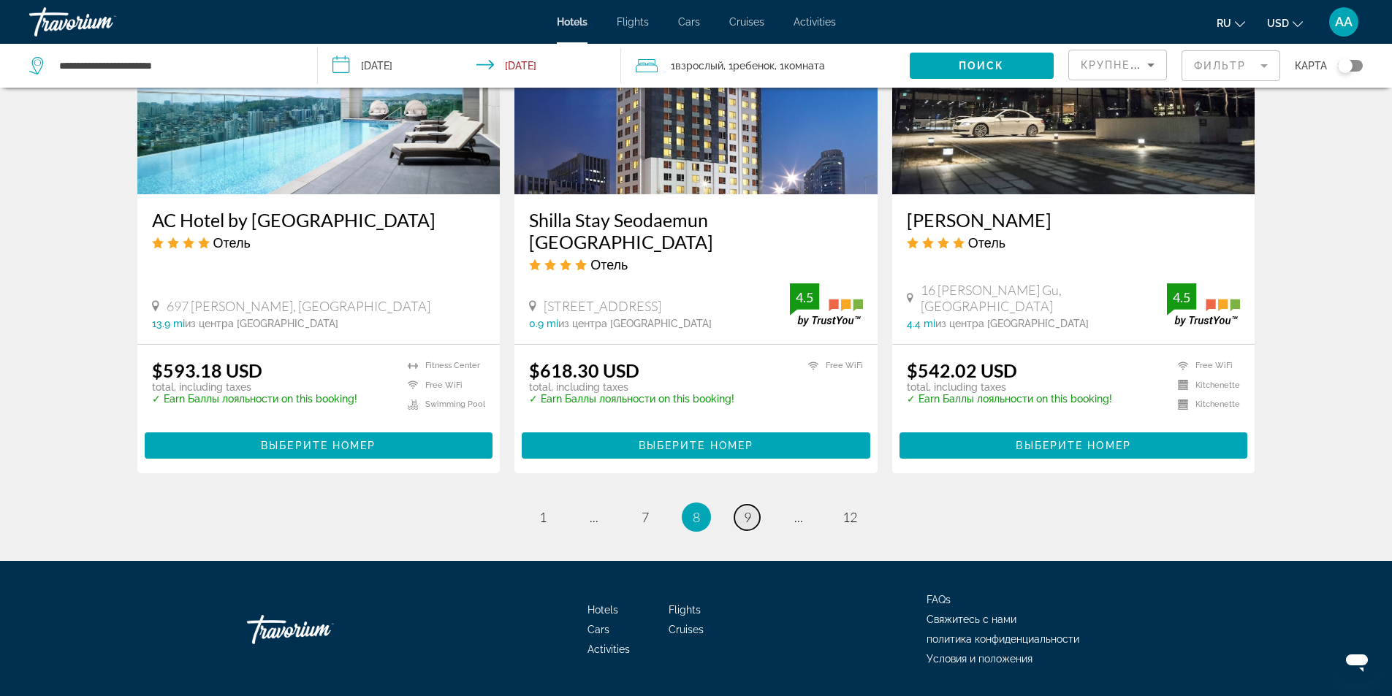
click at [749, 509] on span "9" at bounding box center [747, 517] width 7 height 16
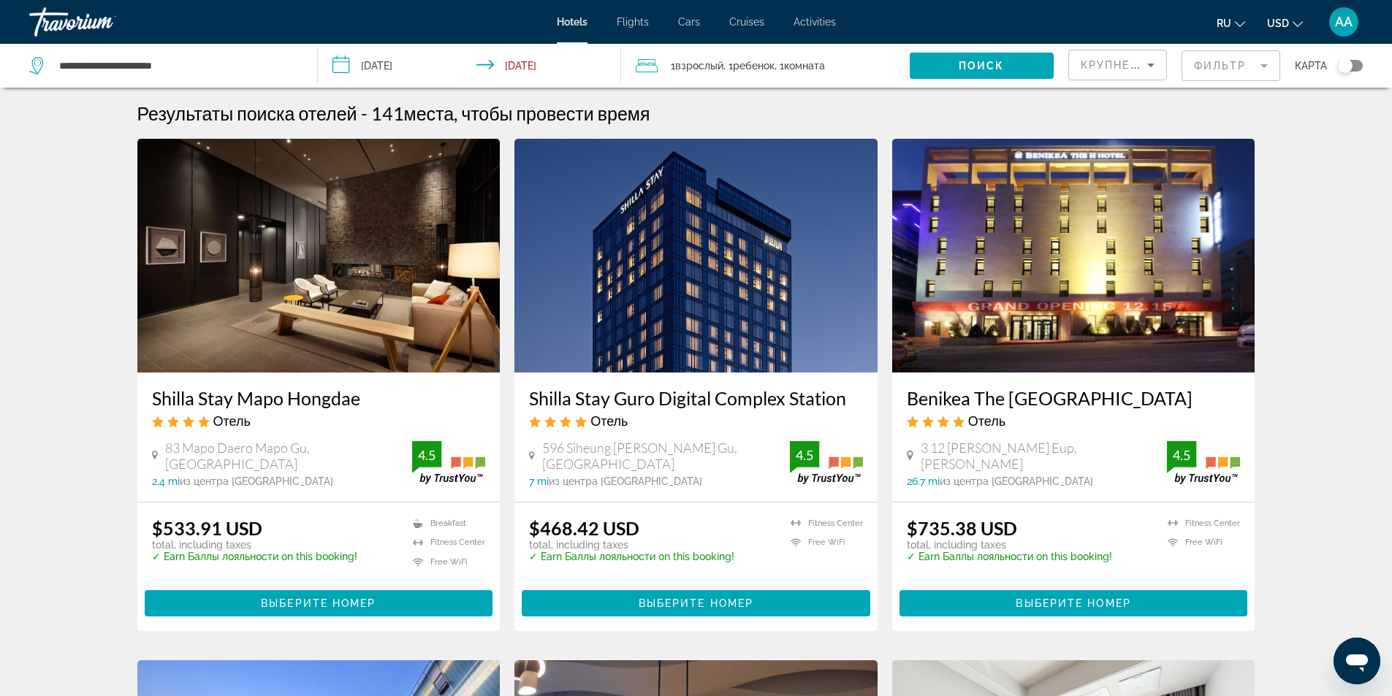
click at [713, 396] on h3 "Shilla Stay Guro Digital Complex Station" at bounding box center [696, 398] width 334 height 22
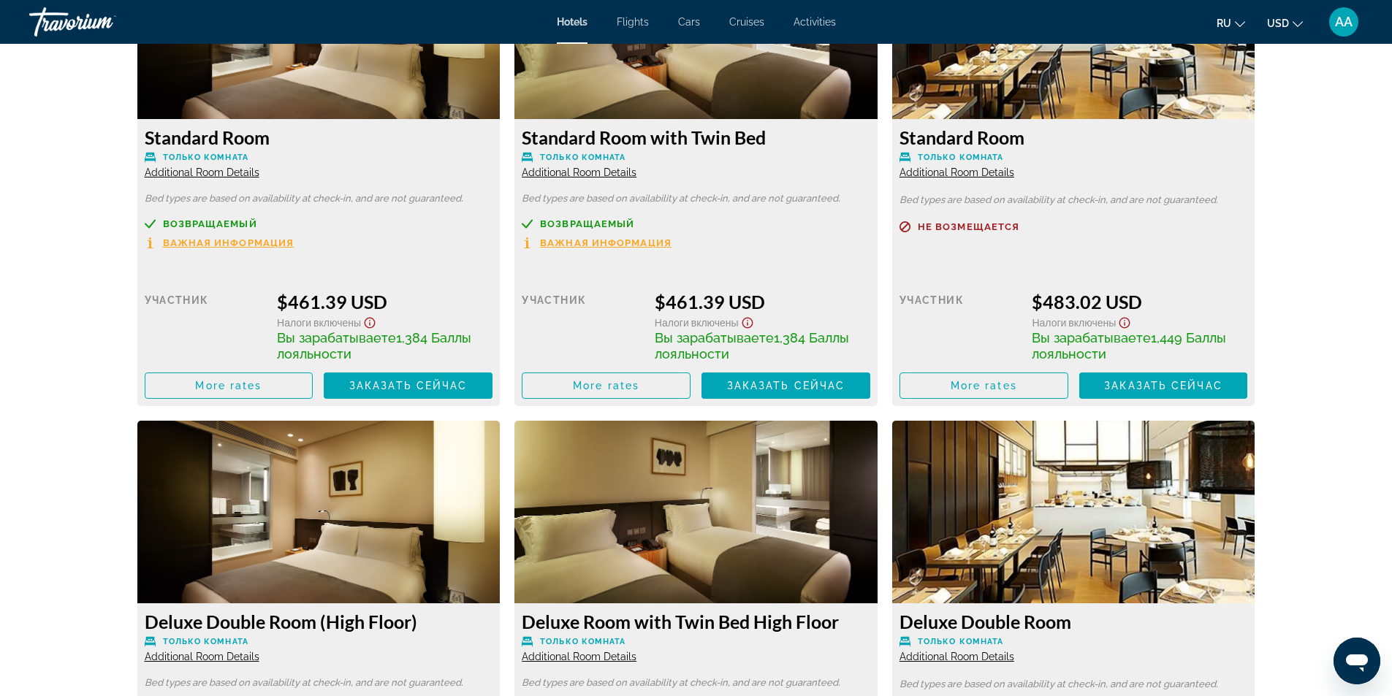
scroll to position [2046, 0]
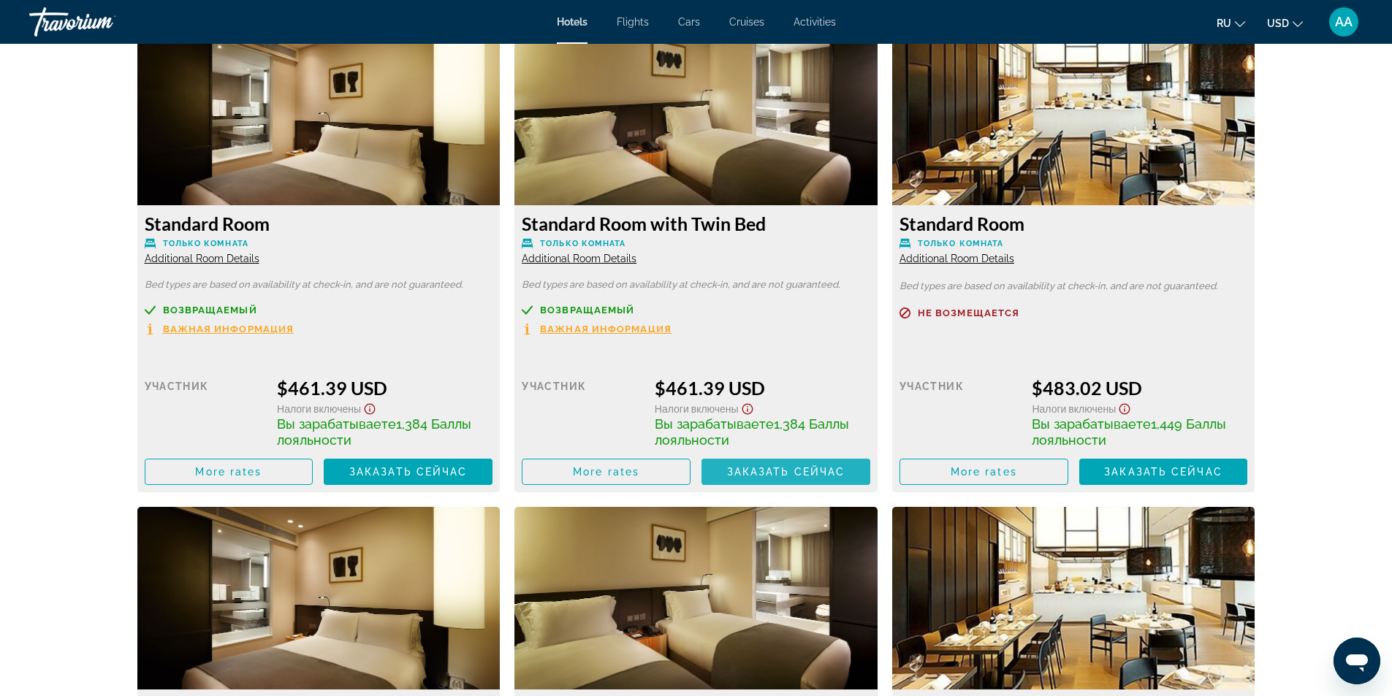
click at [787, 470] on span "Заказать сейчас" at bounding box center [786, 472] width 118 height 12
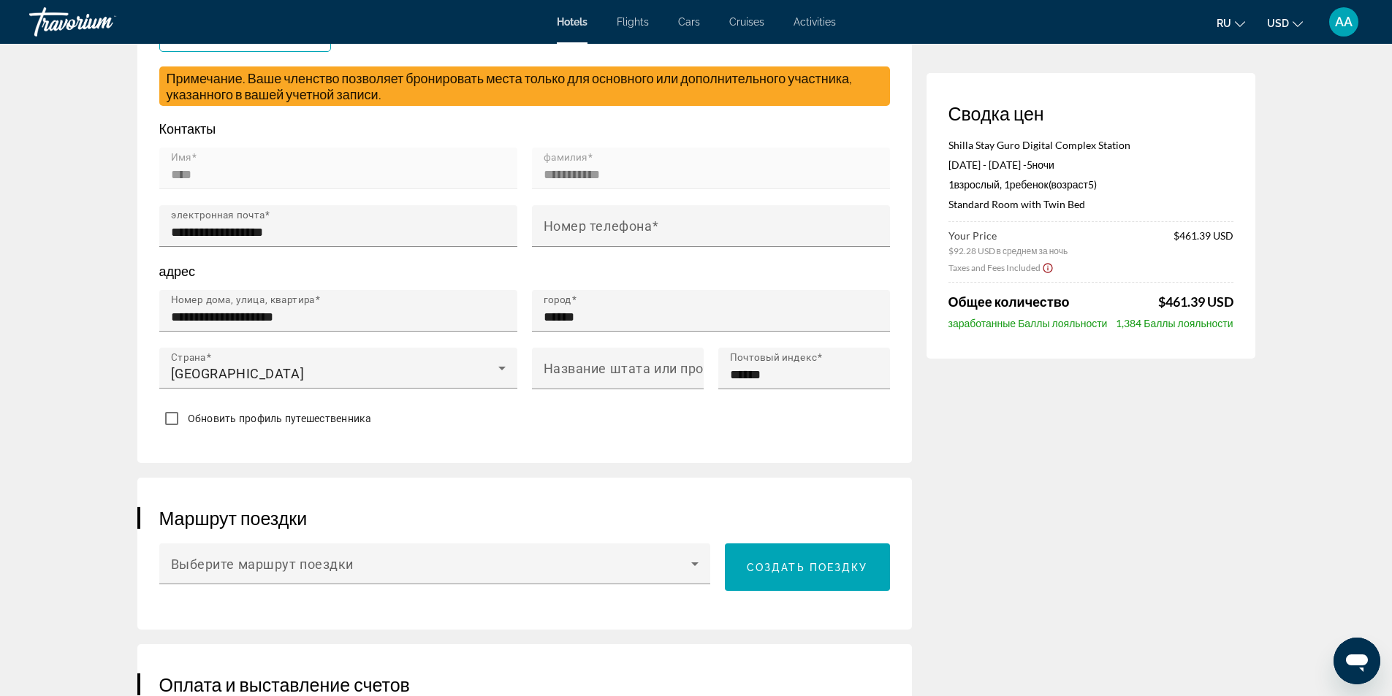
scroll to position [365, 0]
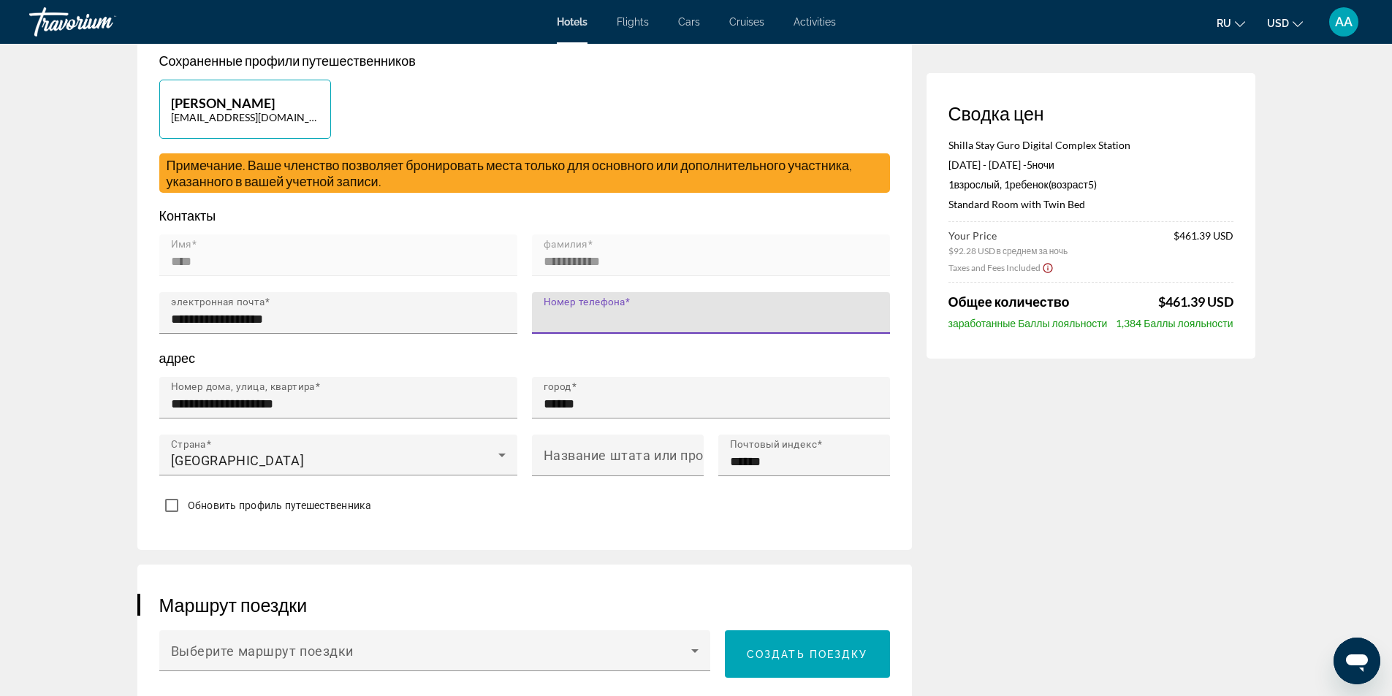
click at [562, 325] on input "Номер телефона" at bounding box center [715, 320] width 343 height 18
type input "**********"
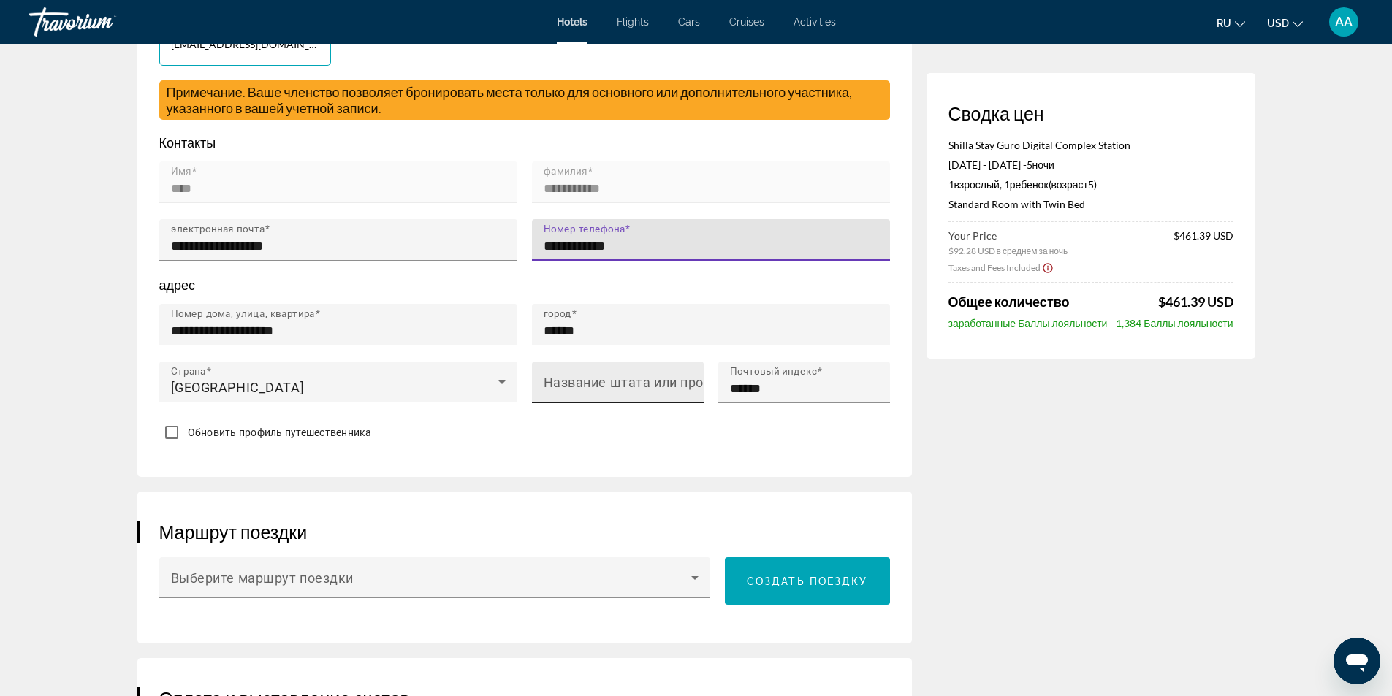
click at [572, 386] on mat-label "Название штата или провинции" at bounding box center [648, 382] width 208 height 15
click at [572, 386] on input "Название штата или провинции" at bounding box center [622, 389] width 157 height 18
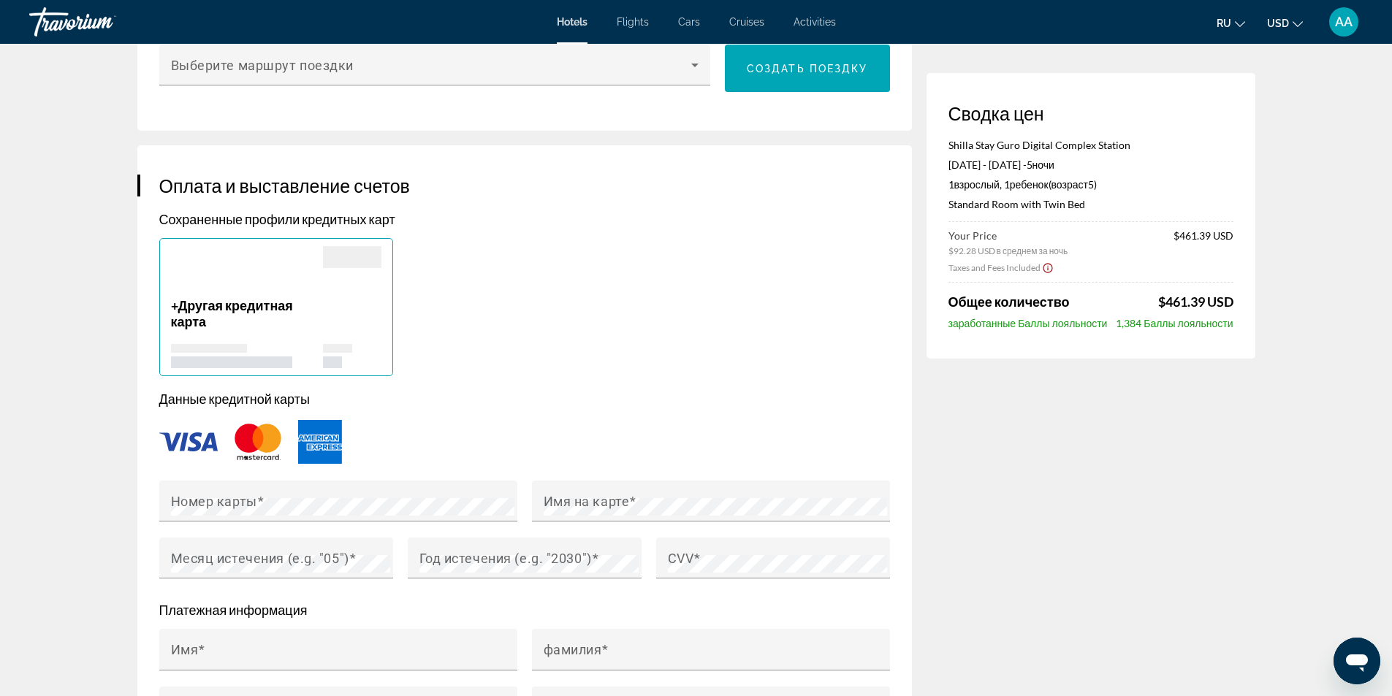
scroll to position [1023, 0]
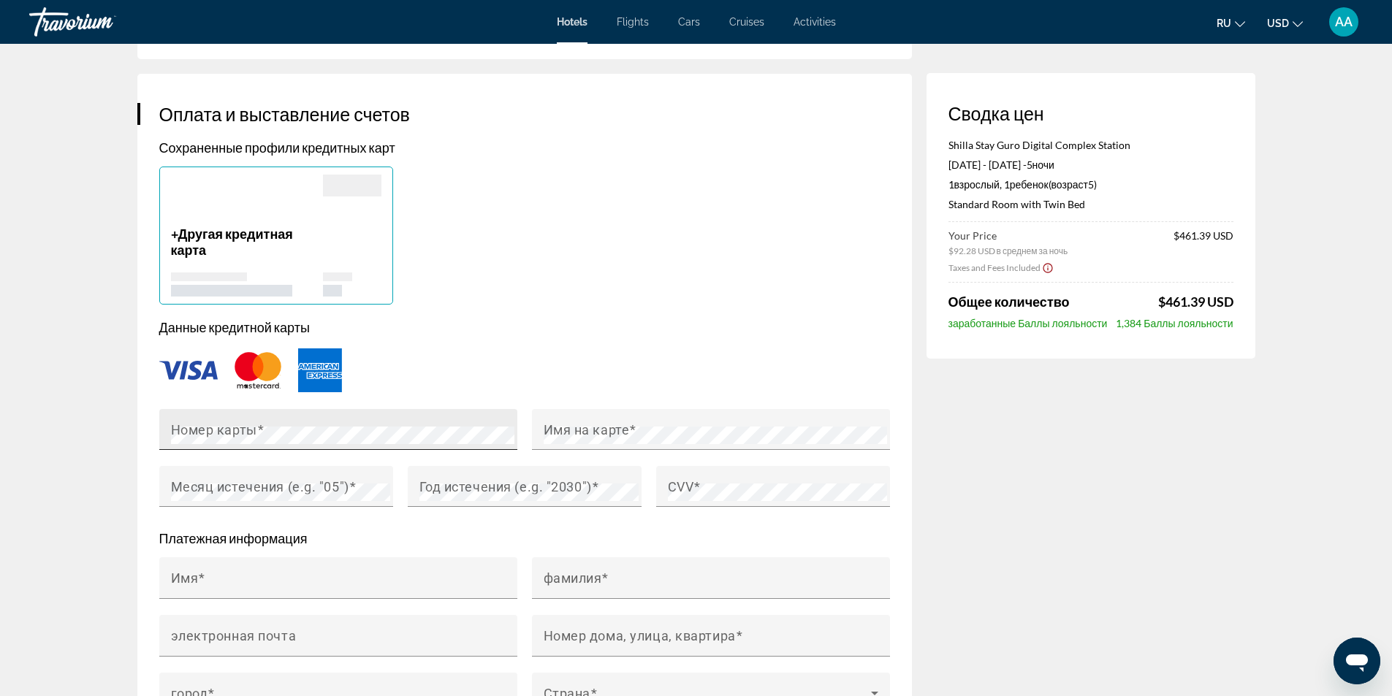
type input "******"
click at [559, 432] on mat-label "Имя на карте" at bounding box center [587, 429] width 86 height 15
click at [223, 484] on mat-label "Месяц истечения (e.g. "05")" at bounding box center [260, 486] width 178 height 15
click at [448, 486] on mat-label "Год истечения (e.g. "2030")" at bounding box center [505, 486] width 172 height 15
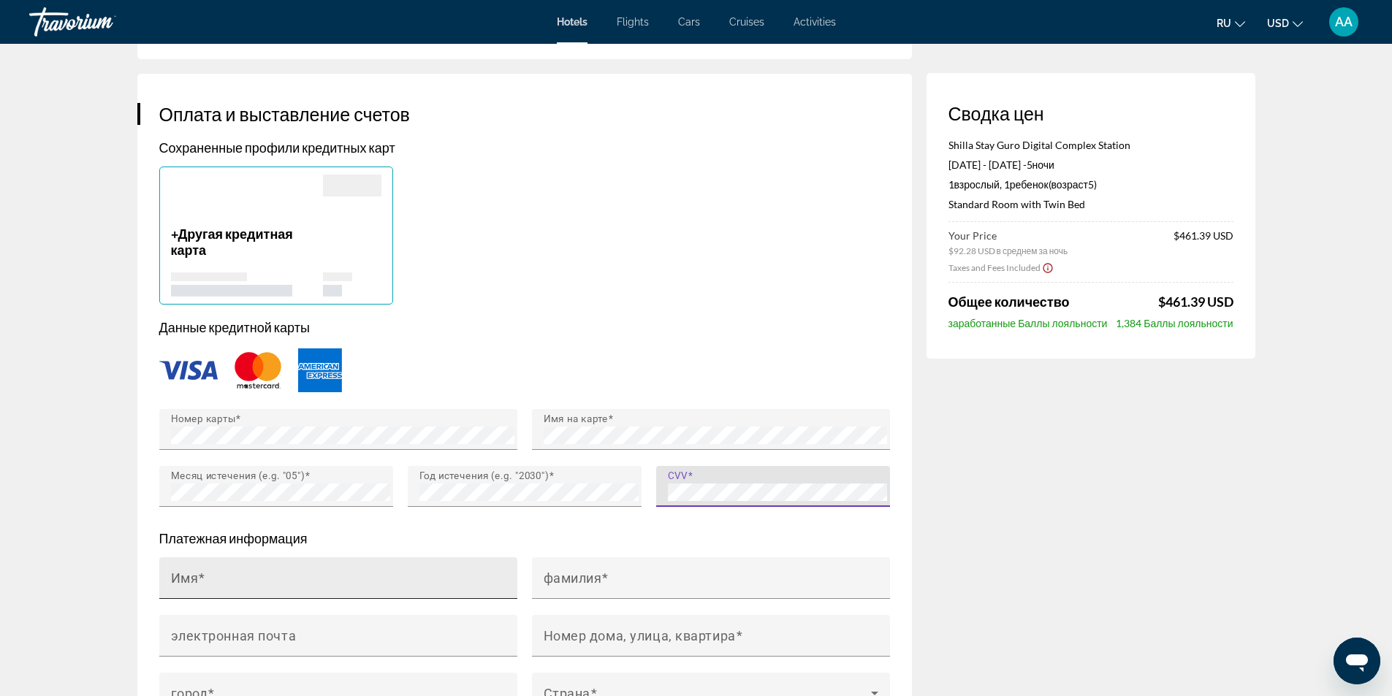
click at [371, 582] on input "Имя" at bounding box center [342, 585] width 343 height 18
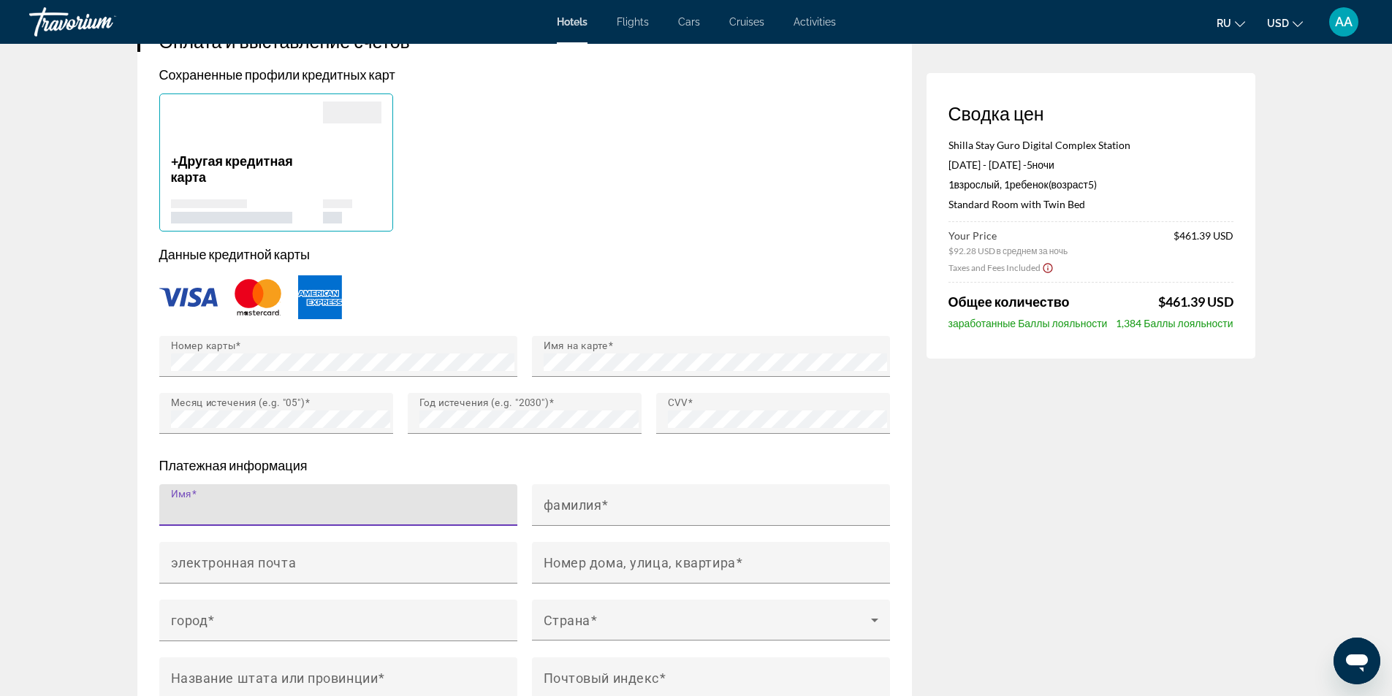
scroll to position [1169, 0]
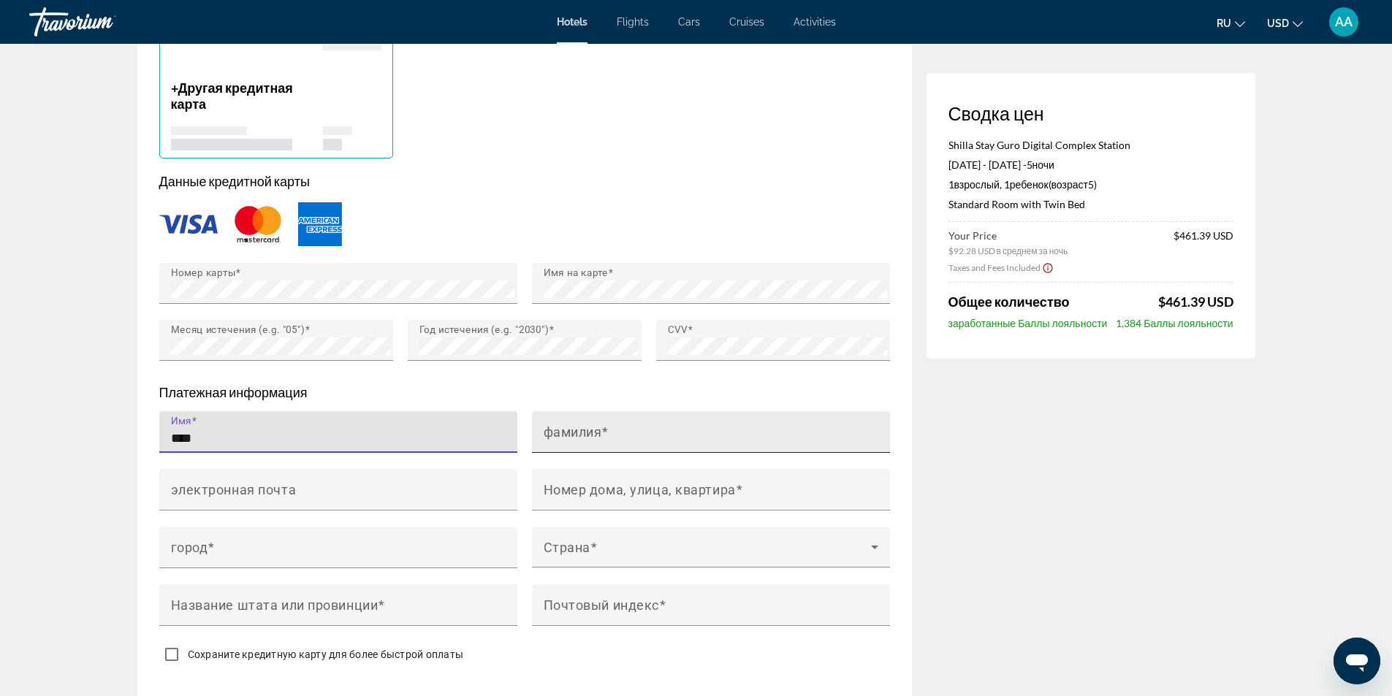
type input "****"
click at [552, 433] on mat-label "фамилия" at bounding box center [573, 431] width 58 height 15
click at [552, 433] on input "фамилия" at bounding box center [715, 439] width 343 height 18
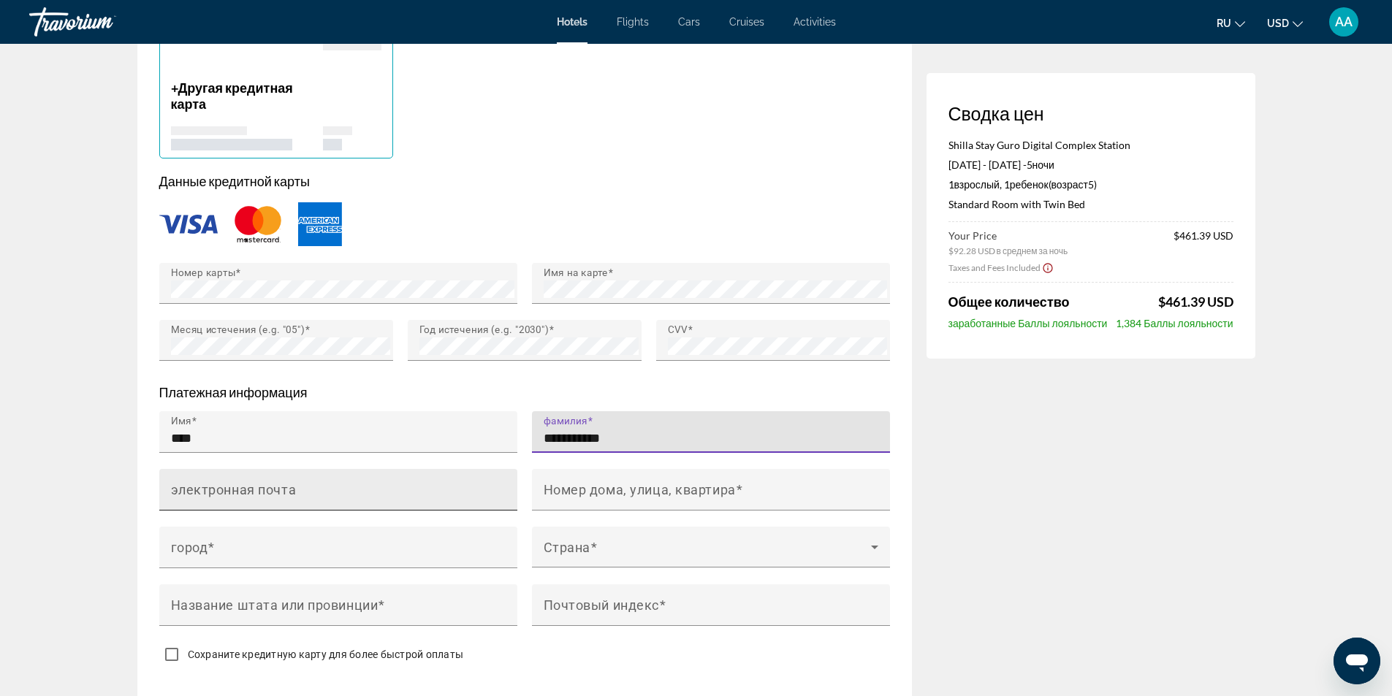
type input "**********"
click at [433, 487] on input "электронная почта" at bounding box center [342, 496] width 343 height 18
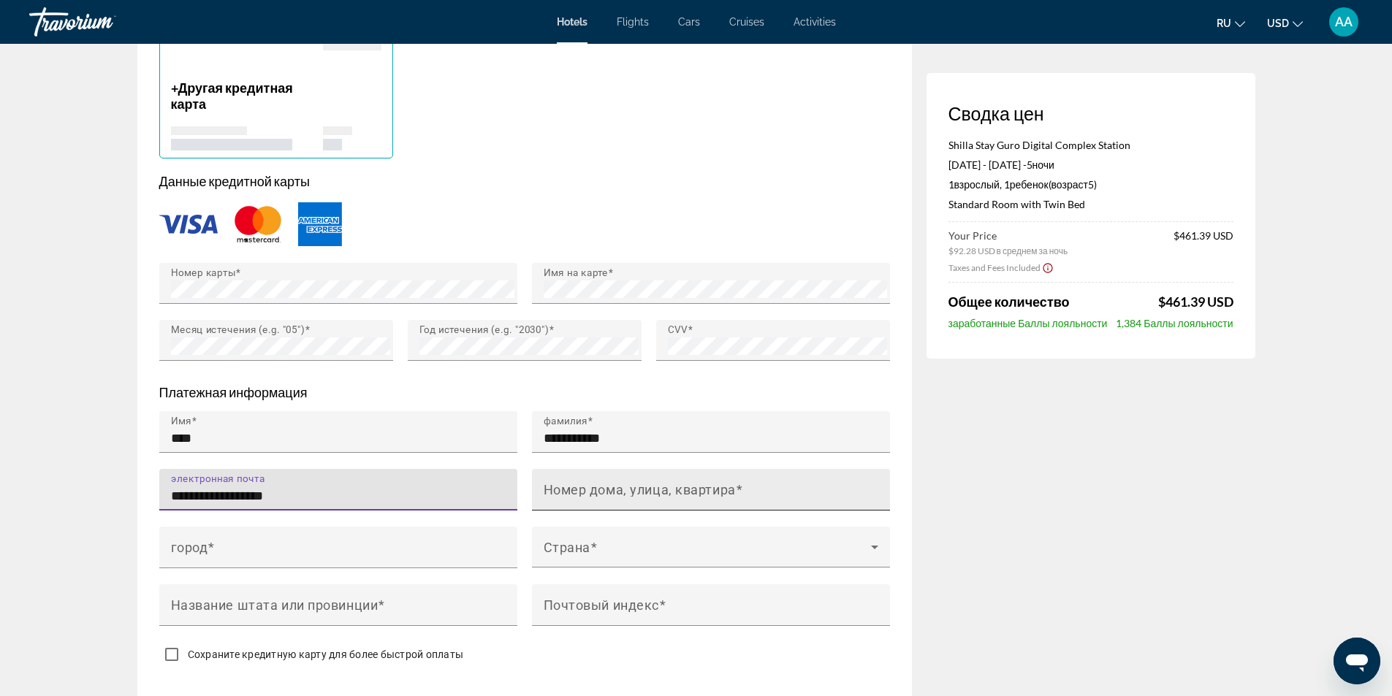
type input "**********"
click at [587, 488] on mat-label "Номер дома, улица, квартира" at bounding box center [640, 489] width 192 height 15
click at [587, 488] on input "Номер дома, улица, квартира" at bounding box center [715, 496] width 343 height 18
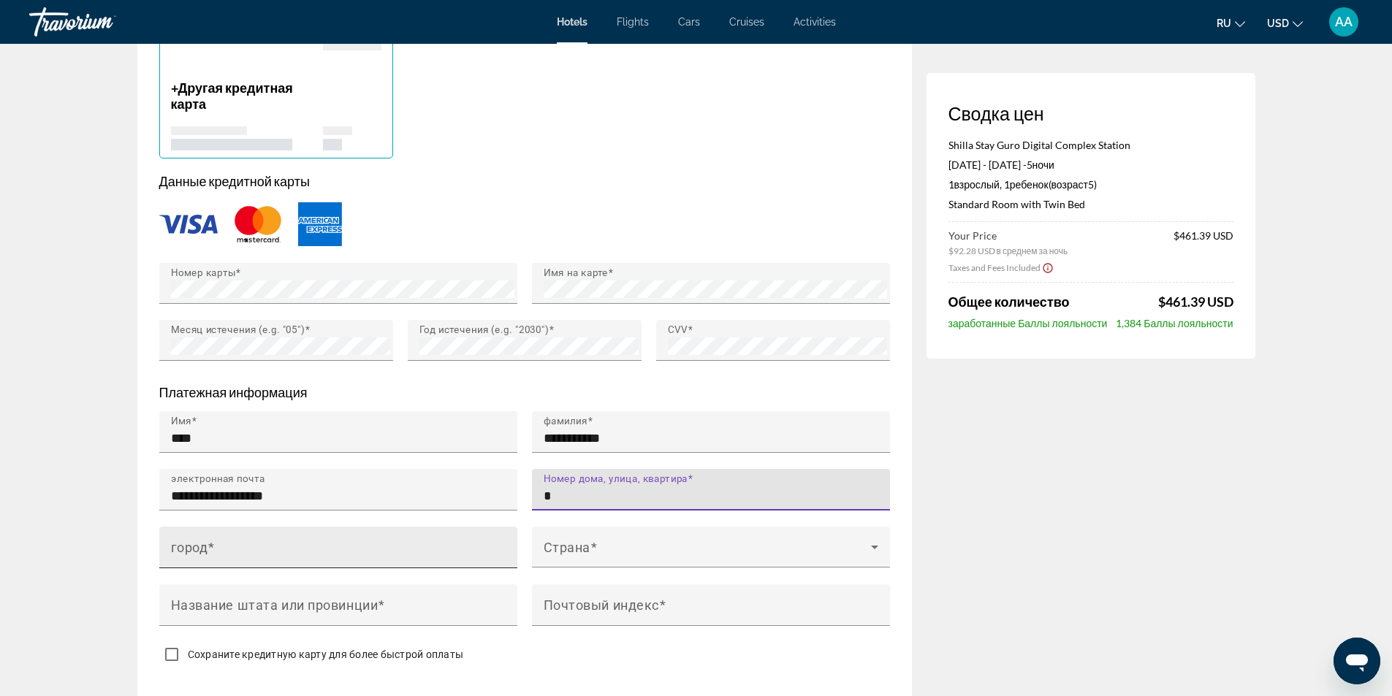
type input "*"
click at [461, 545] on input "город" at bounding box center [342, 554] width 343 height 18
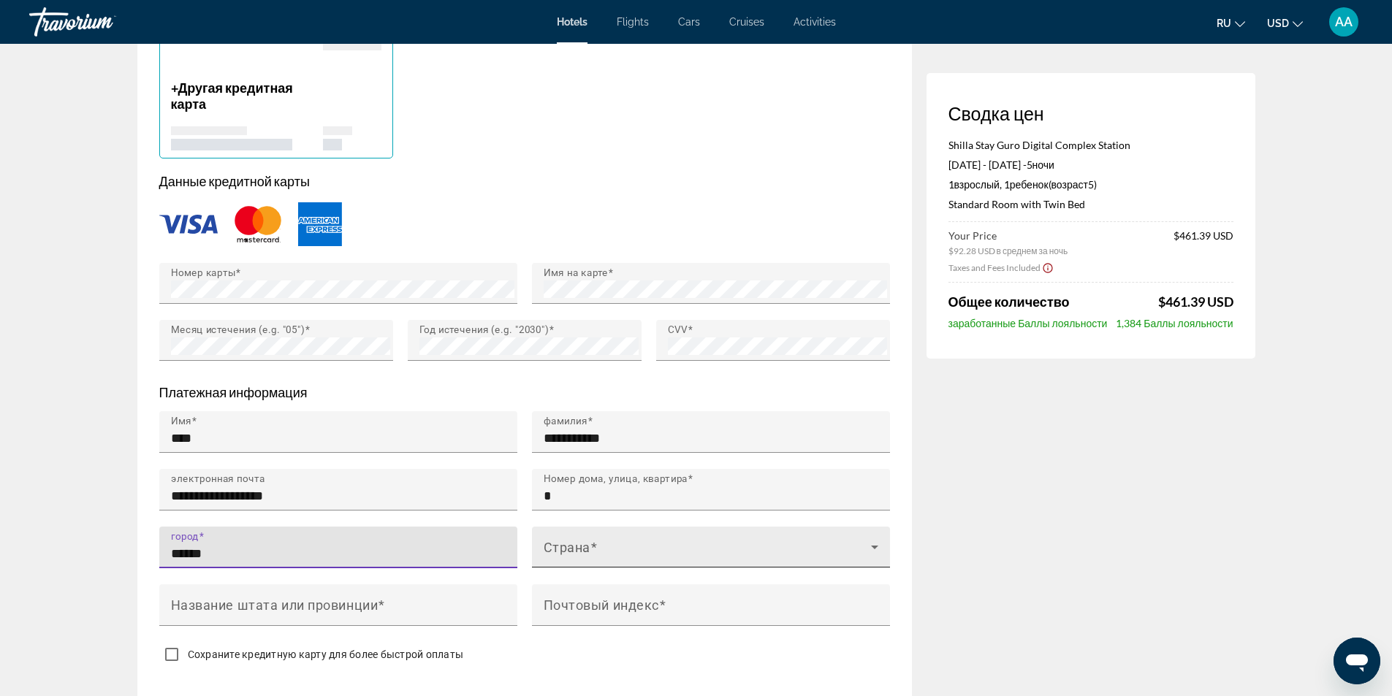
type input "******"
click at [574, 547] on span "Main content" at bounding box center [707, 553] width 327 height 18
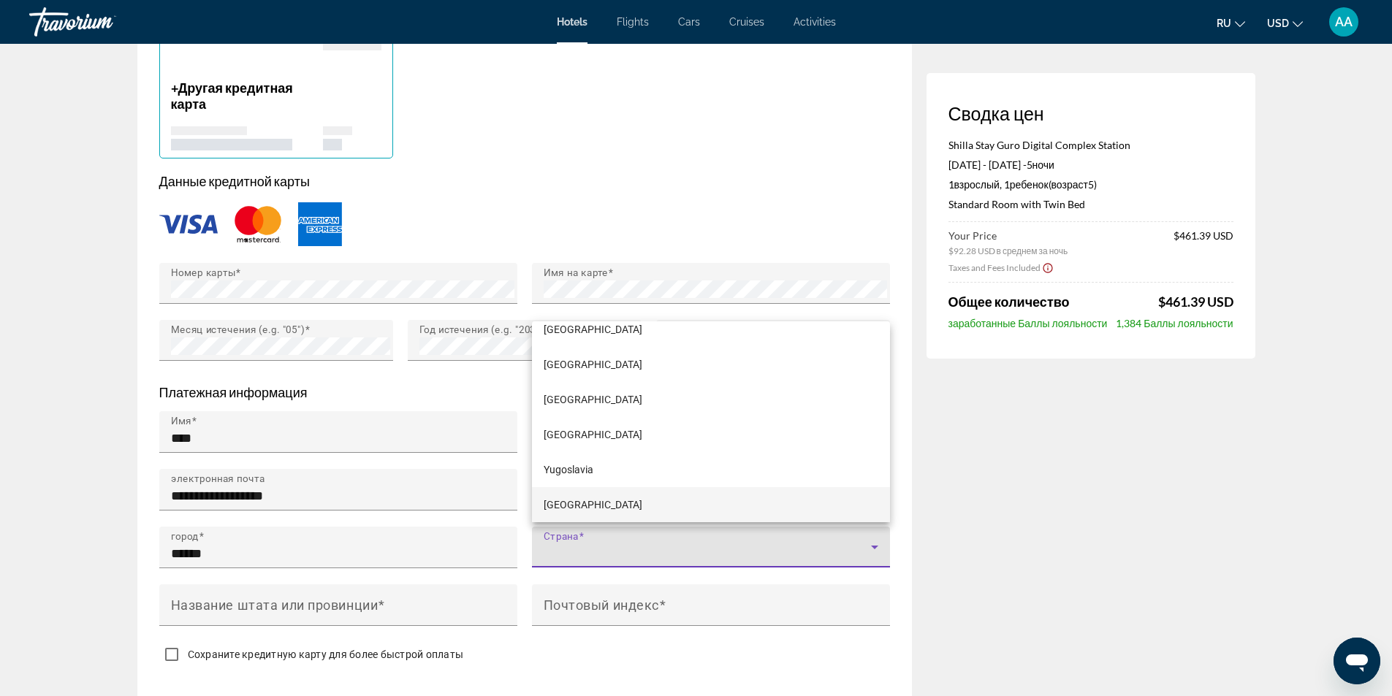
scroll to position [4075, 0]
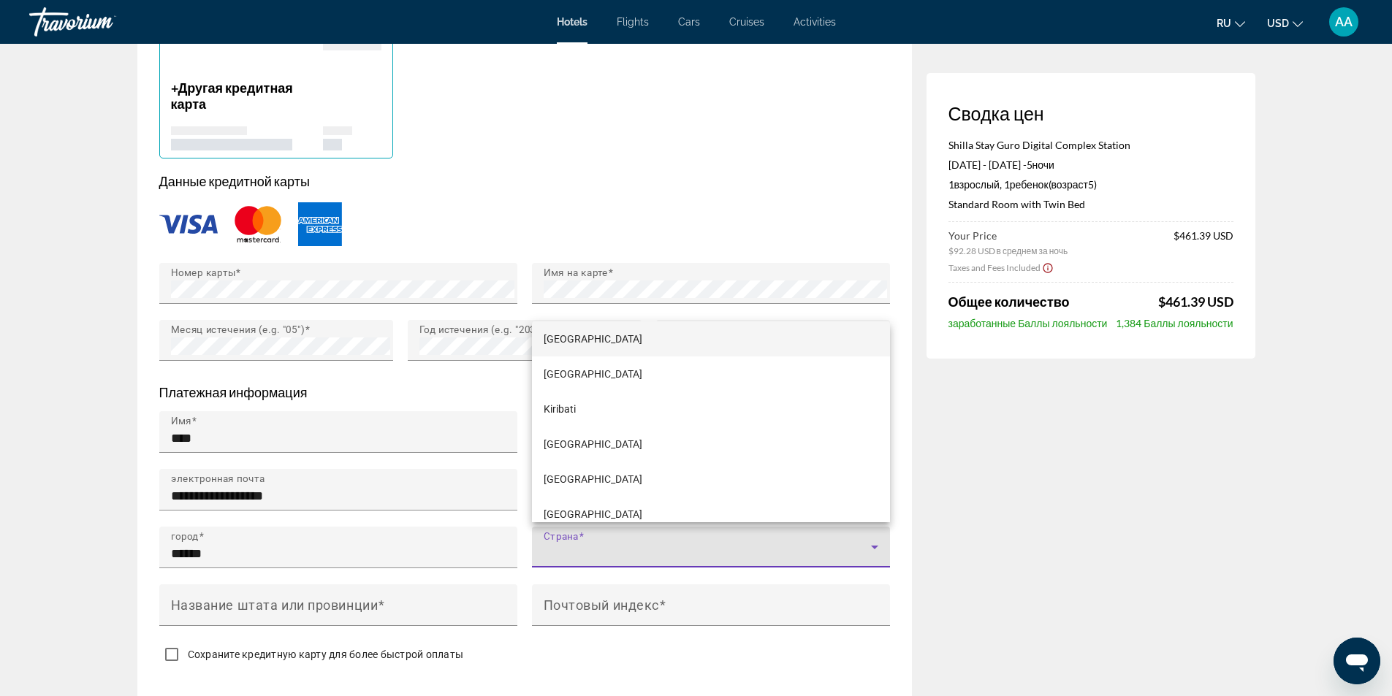
click at [597, 338] on mat-option "[GEOGRAPHIC_DATA]" at bounding box center [711, 339] width 358 height 35
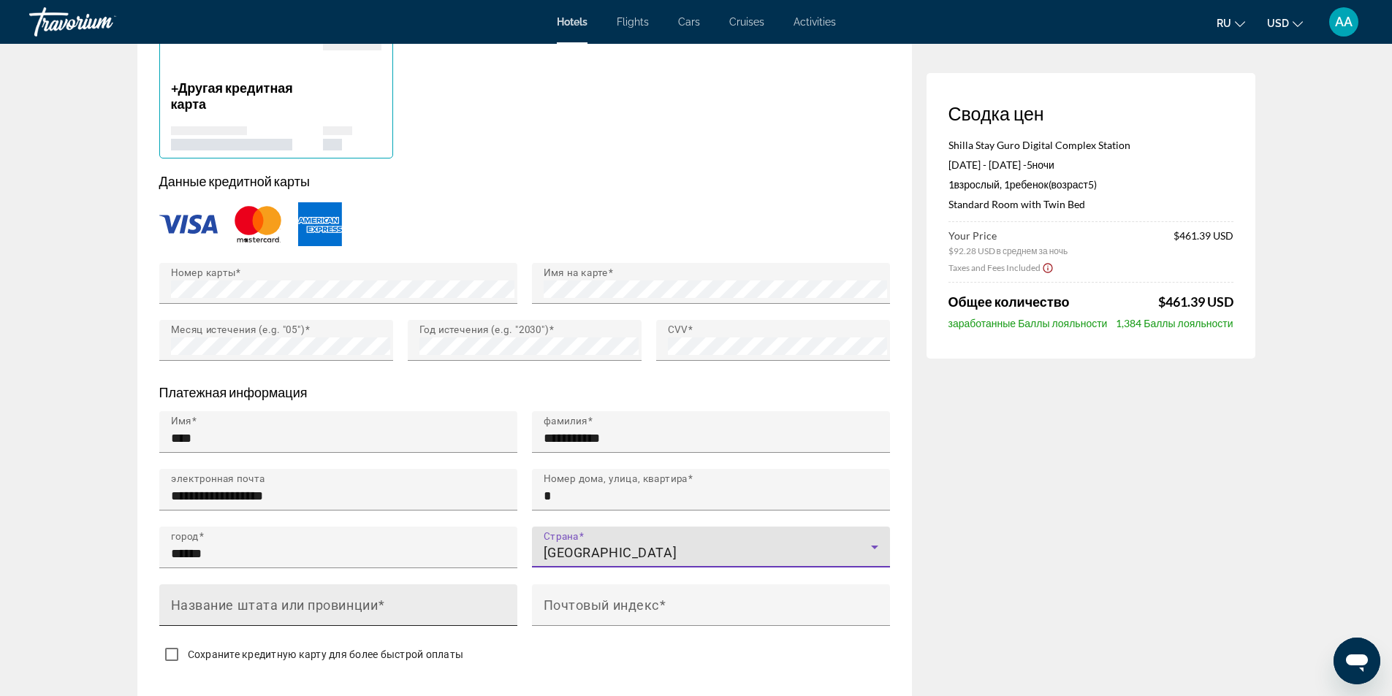
click at [326, 601] on mat-label "Название штата или провинции" at bounding box center [275, 604] width 208 height 15
click at [326, 603] on input "Название штата или провинции" at bounding box center [342, 612] width 343 height 18
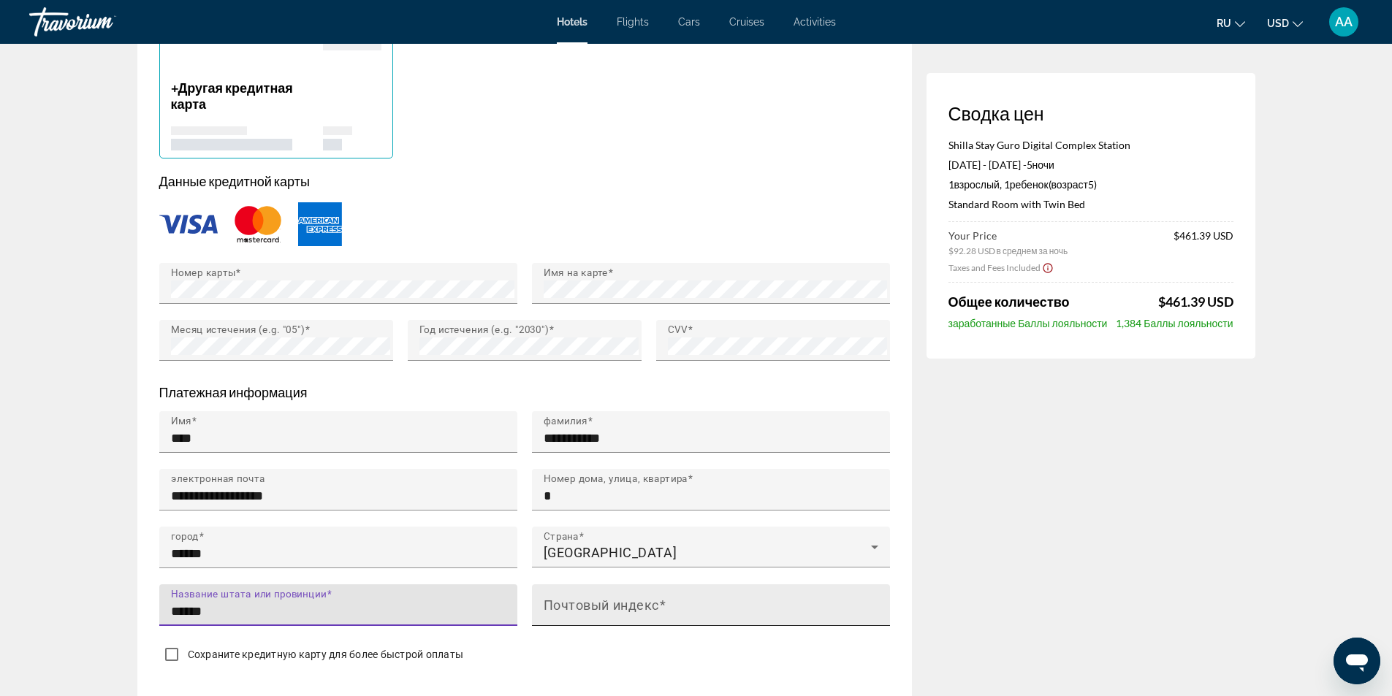
type input "******"
click at [548, 601] on mat-label "Почтовый индекс" at bounding box center [601, 604] width 115 height 15
click at [548, 603] on input "Почтовый индекс" at bounding box center [715, 612] width 343 height 18
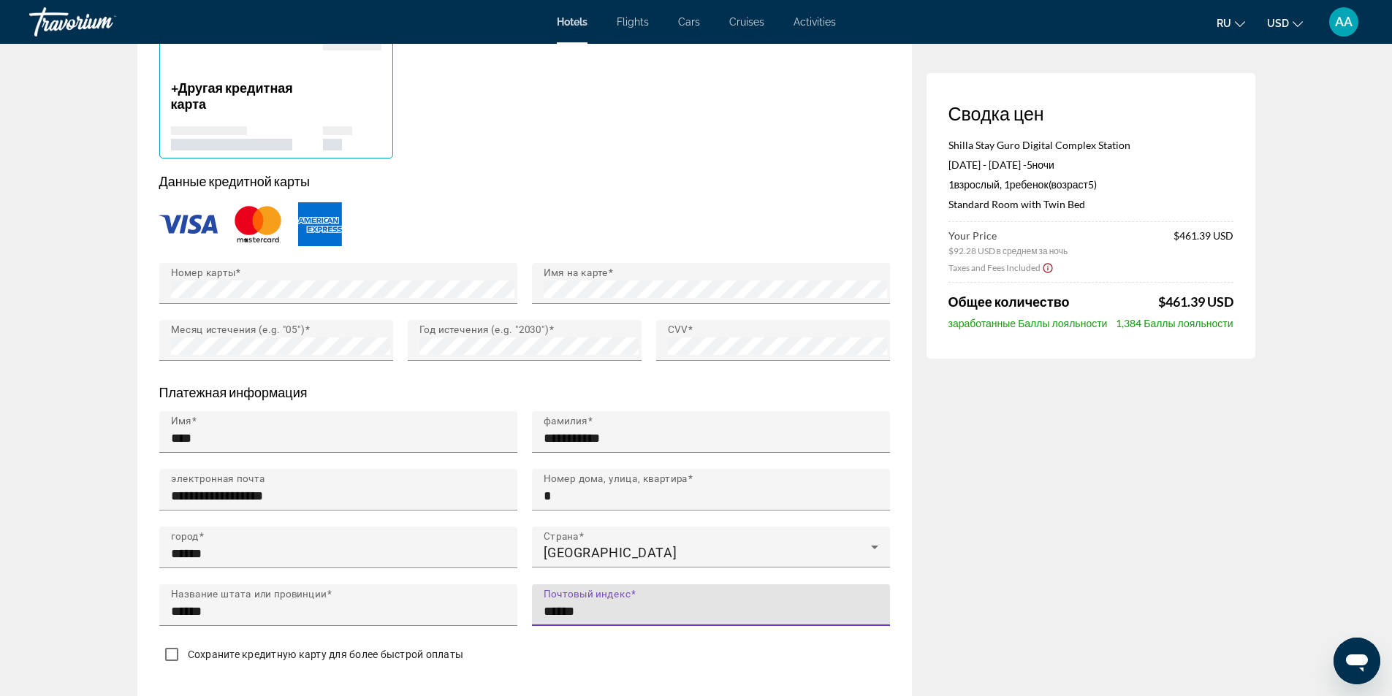
type input "******"
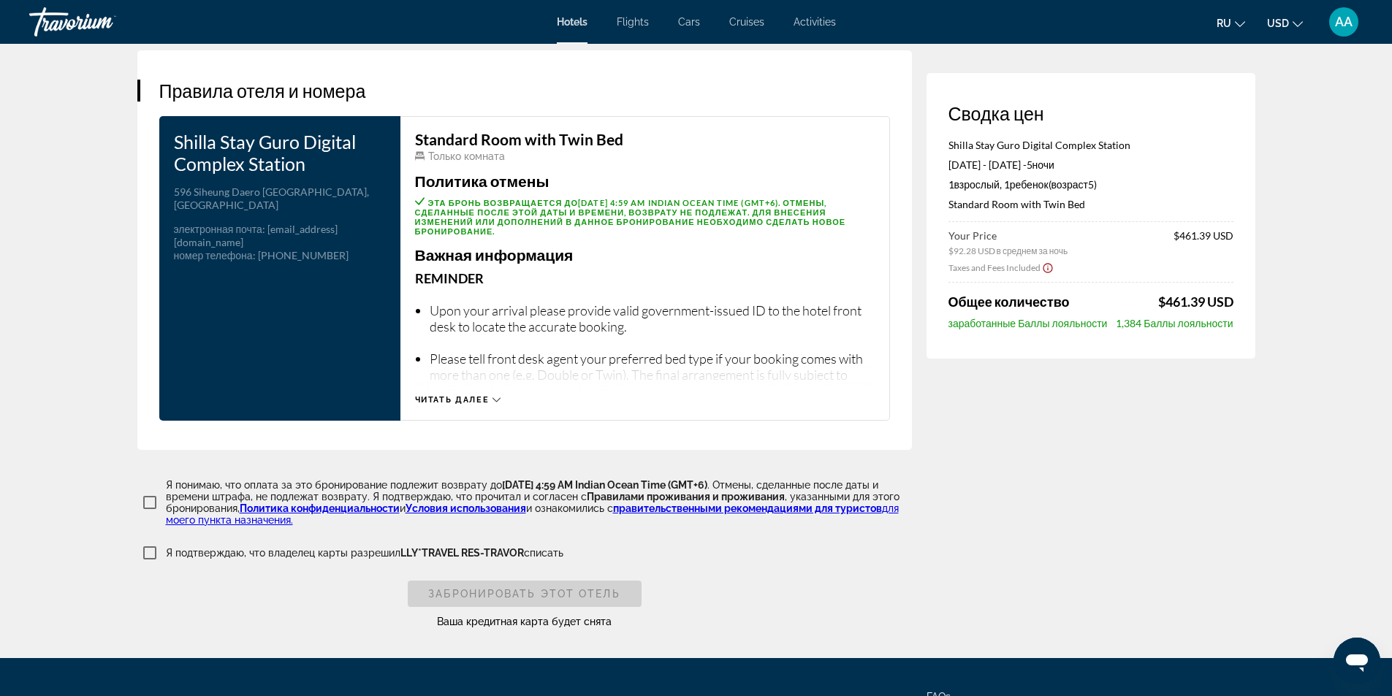
scroll to position [1900, 0]
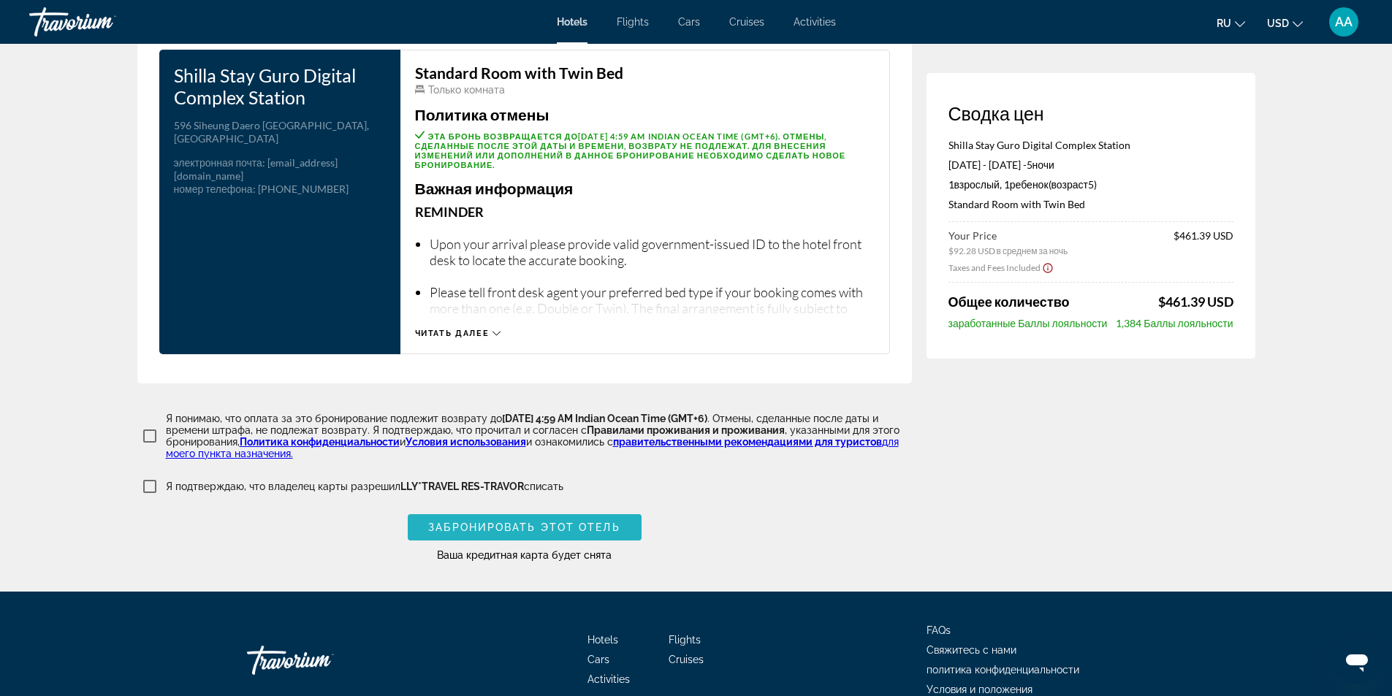
click at [584, 525] on span "Забронировать этот отель" at bounding box center [523, 528] width 191 height 12
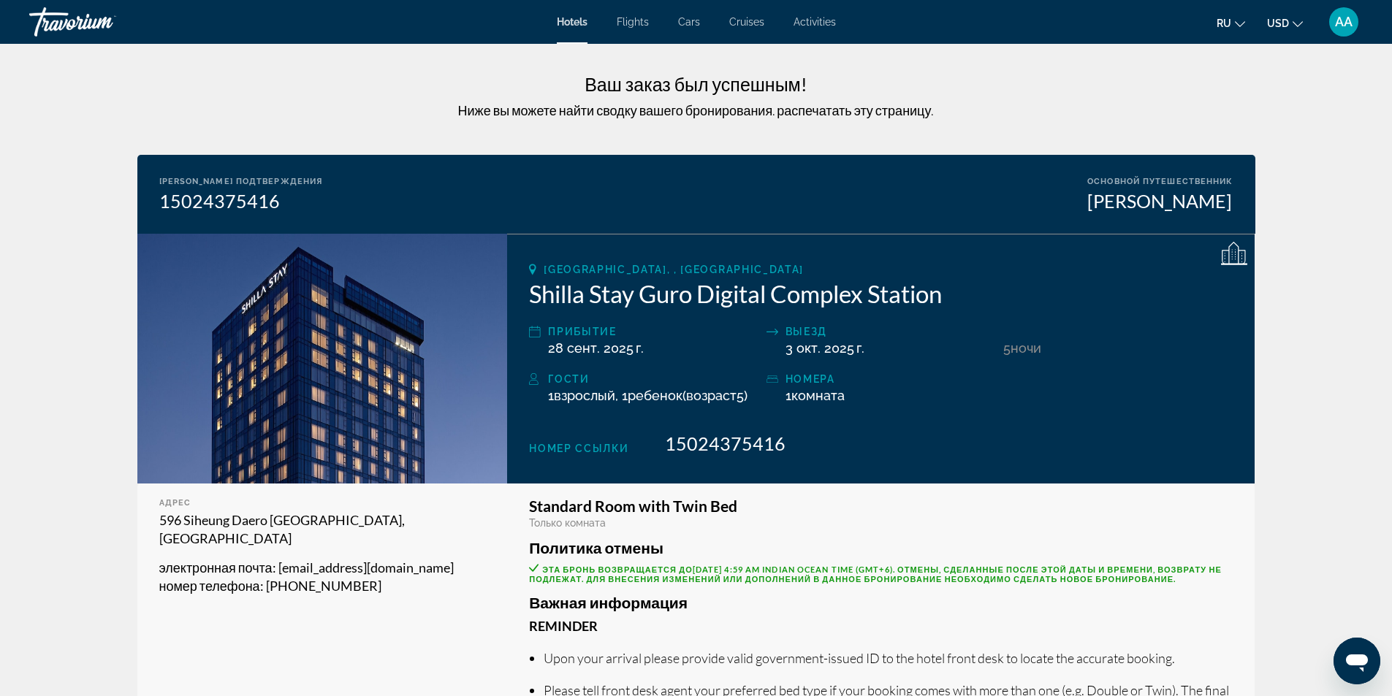
click at [1343, 23] on span "AA" at bounding box center [1344, 22] width 18 height 15
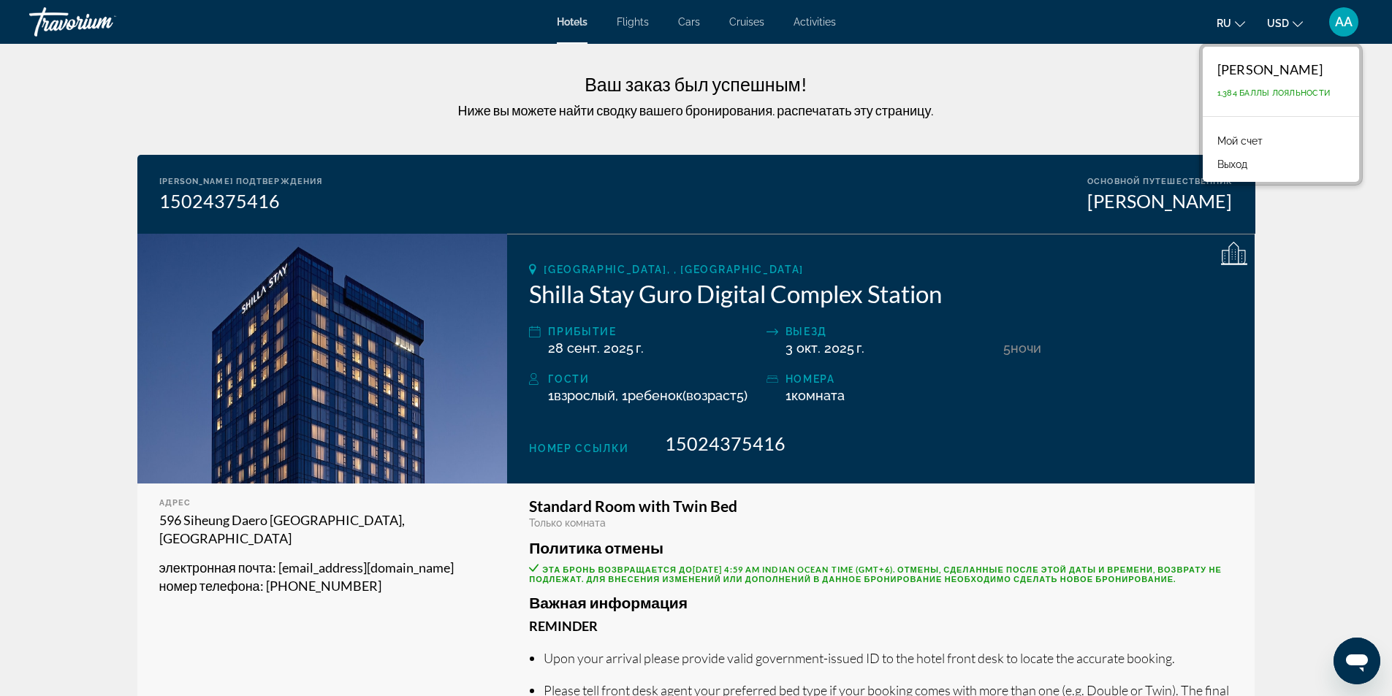
click at [1250, 141] on link "Мой счет" at bounding box center [1240, 141] width 60 height 19
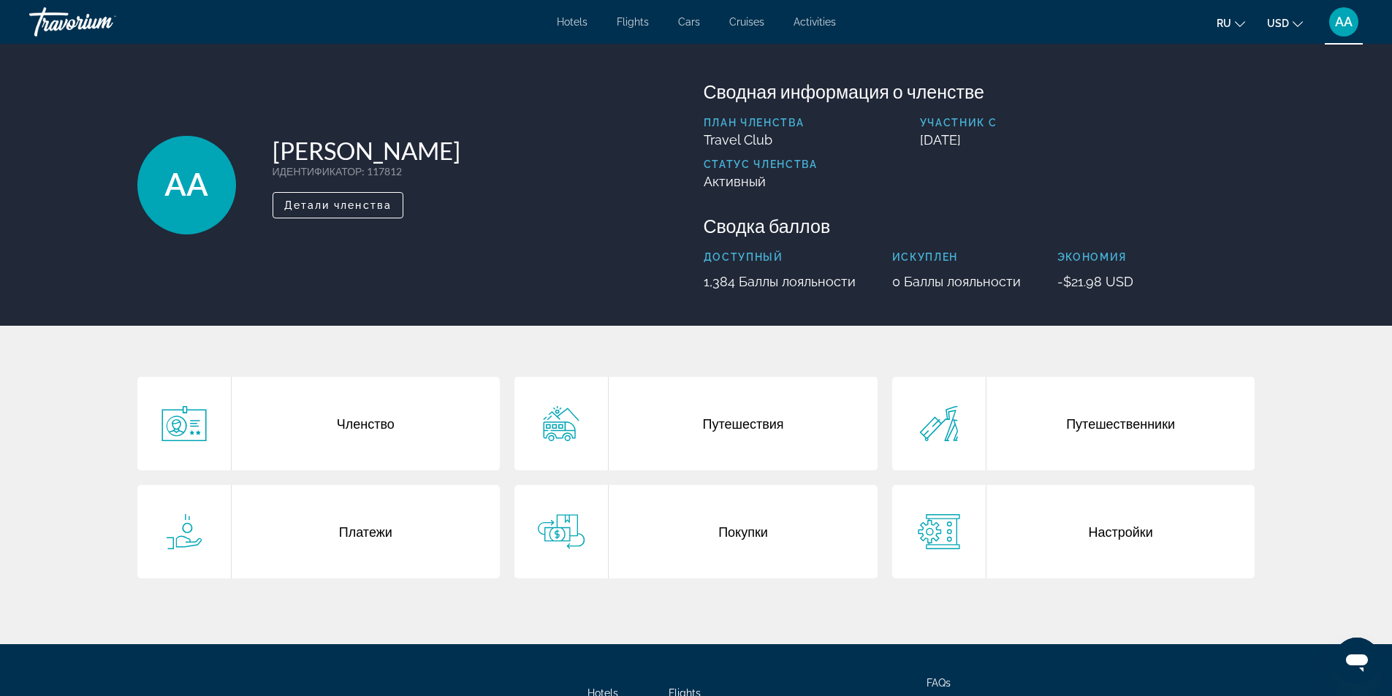
click at [724, 533] on div "Покупки" at bounding box center [743, 532] width 269 height 94
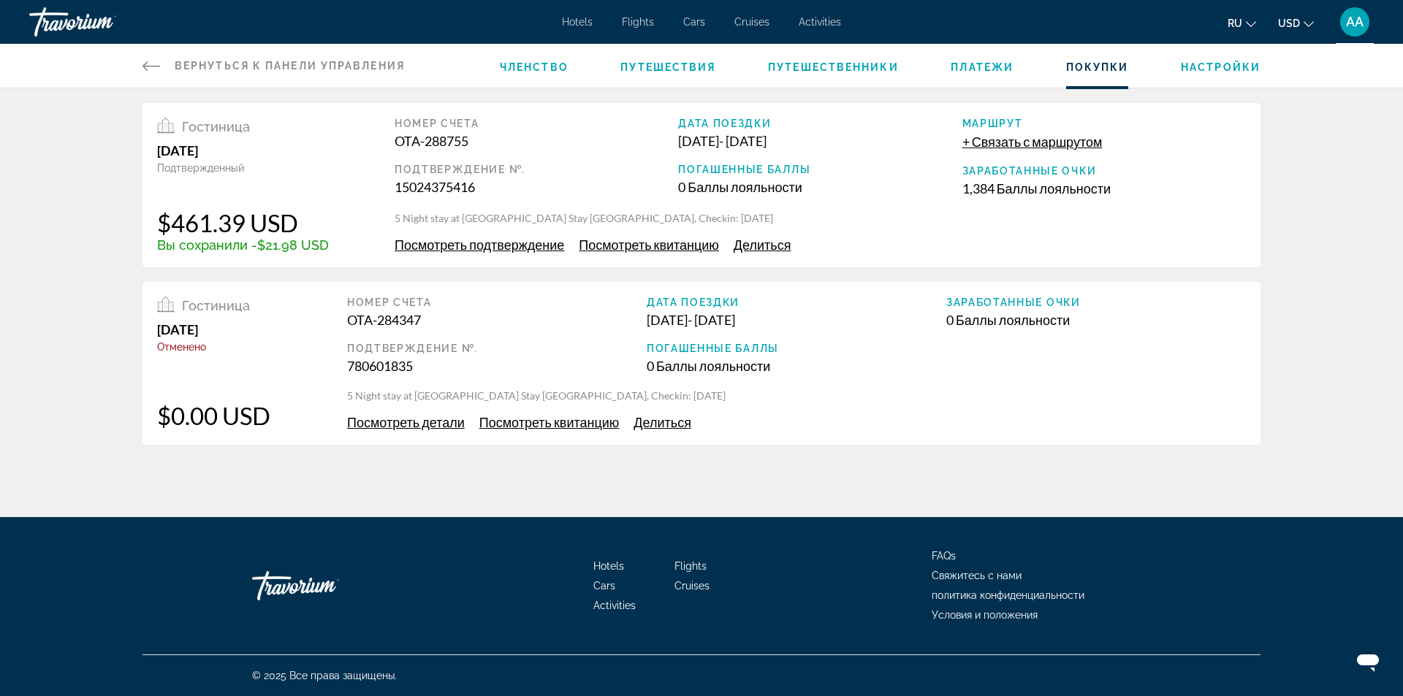
click at [439, 425] on span "Посмотреть детали" at bounding box center [406, 422] width 118 height 16
click at [454, 249] on span "Посмотреть подтверждение" at bounding box center [480, 245] width 170 height 16
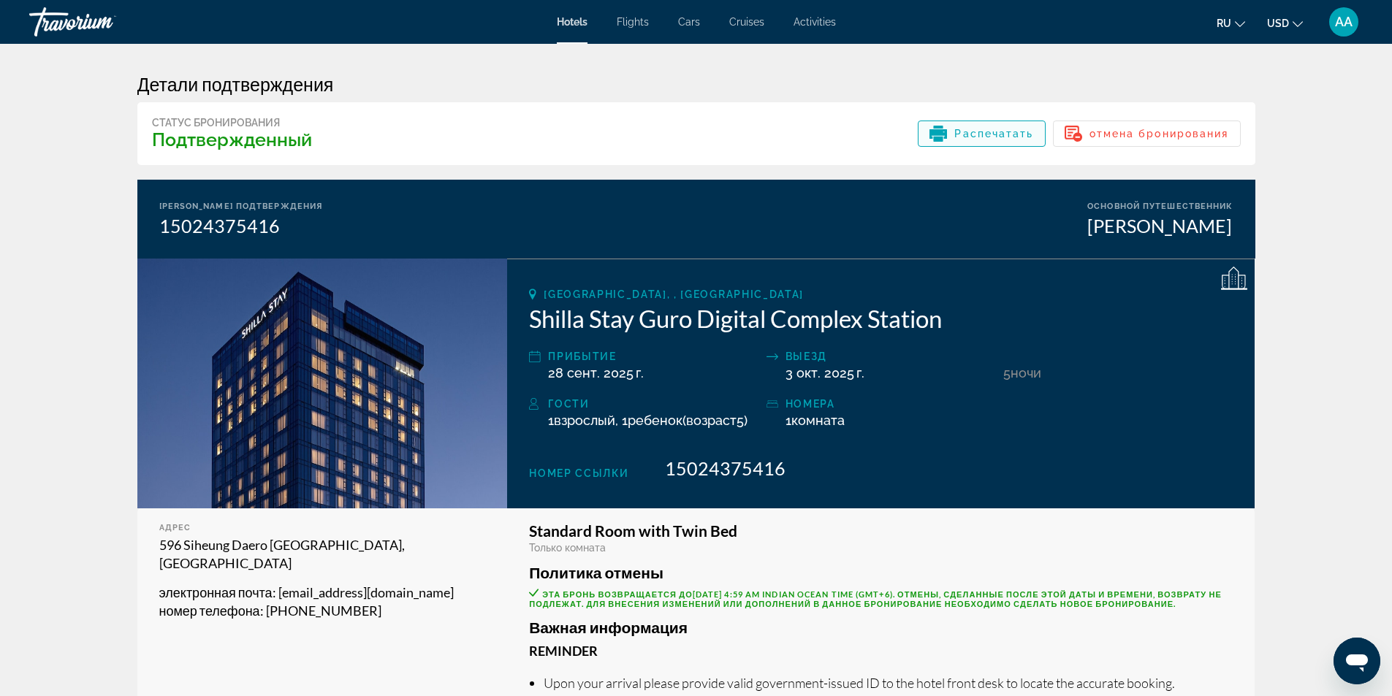
click at [995, 139] on span "Распечатать" at bounding box center [993, 134] width 79 height 12
